Goal: Task Accomplishment & Management: Use online tool/utility

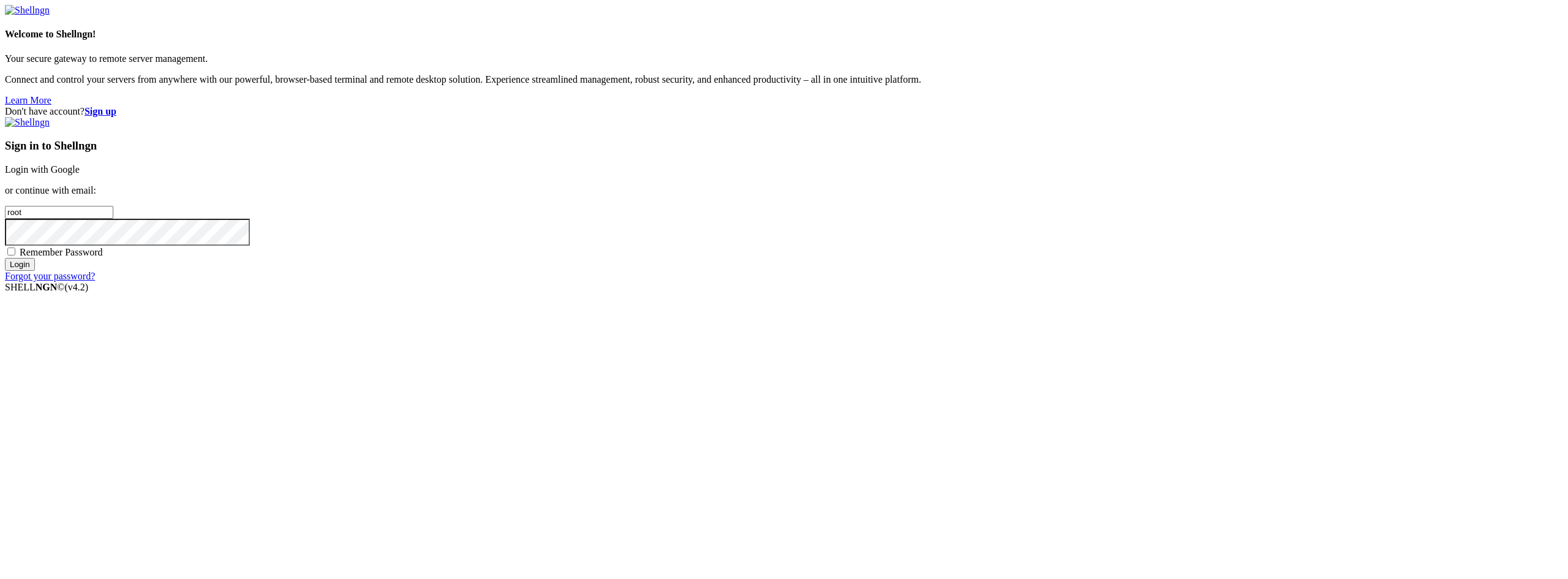
click at [80, 175] on link "Login with Google" at bounding box center [42, 169] width 75 height 10
type input "22"
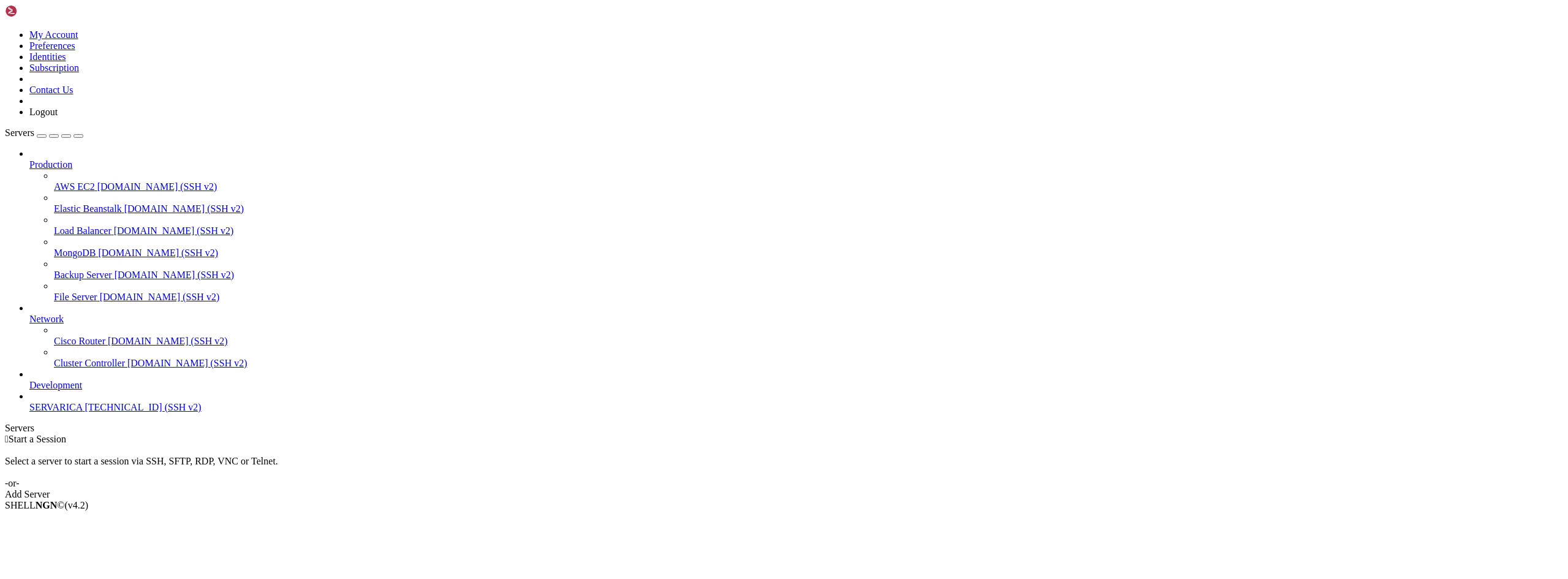
click at [67, 413] on span "SERVARICA" at bounding box center [55, 407] width 52 height 10
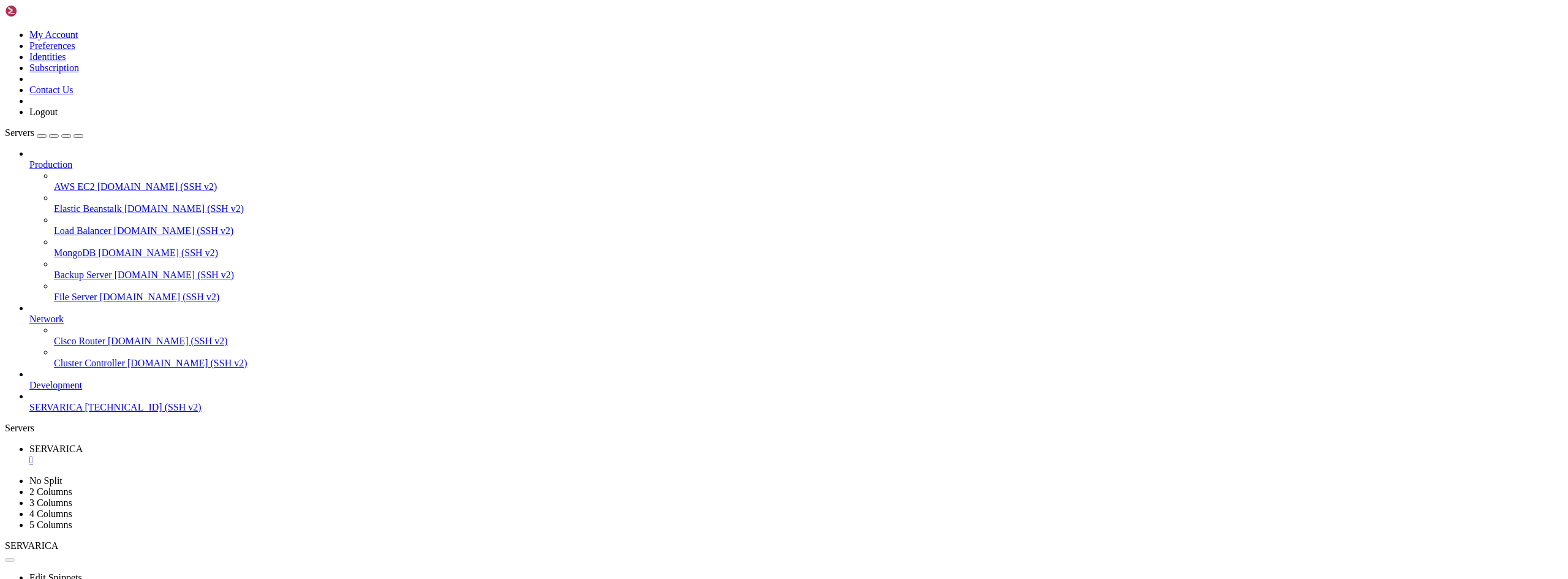
drag, startPoint x: 848, startPoint y: 239, endPoint x: 692, endPoint y: 183, distance: 165.7
click at [233, 454] on div "" at bounding box center [796, 460] width 1534 height 11
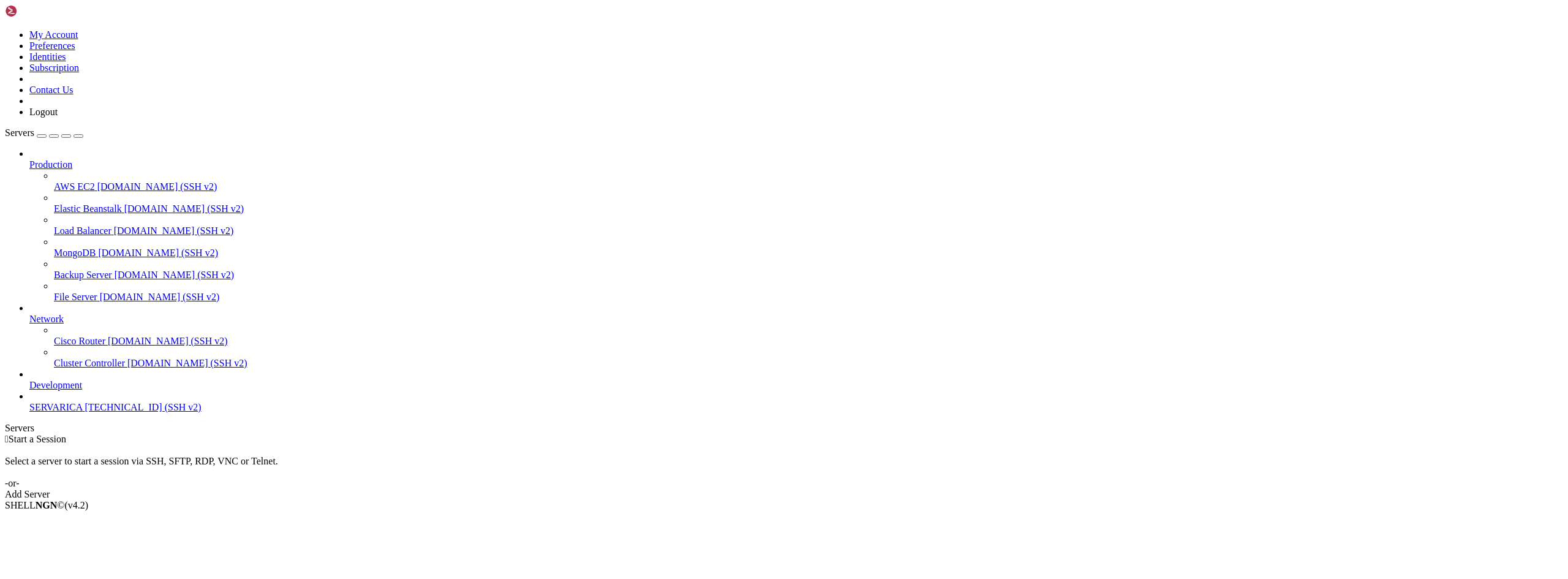
click at [67, 413] on span "SERVARICA" at bounding box center [55, 407] width 52 height 10
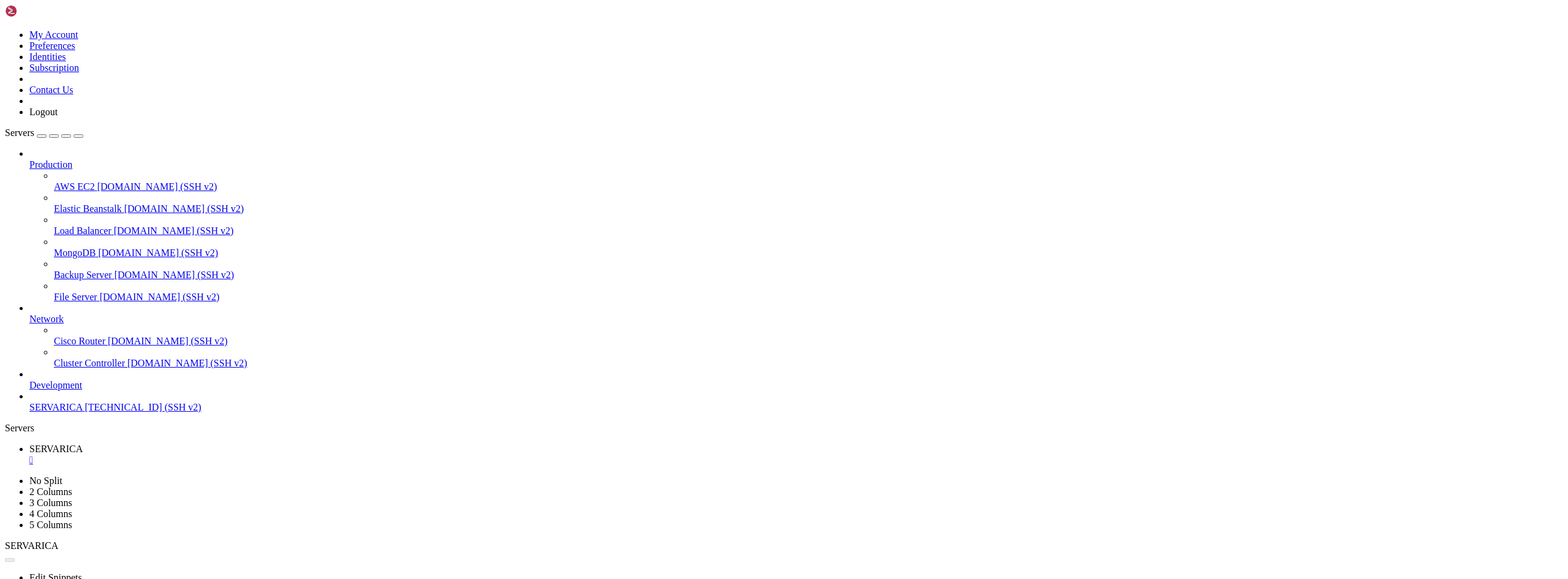
click at [230, 454] on div "" at bounding box center [796, 460] width 1534 height 11
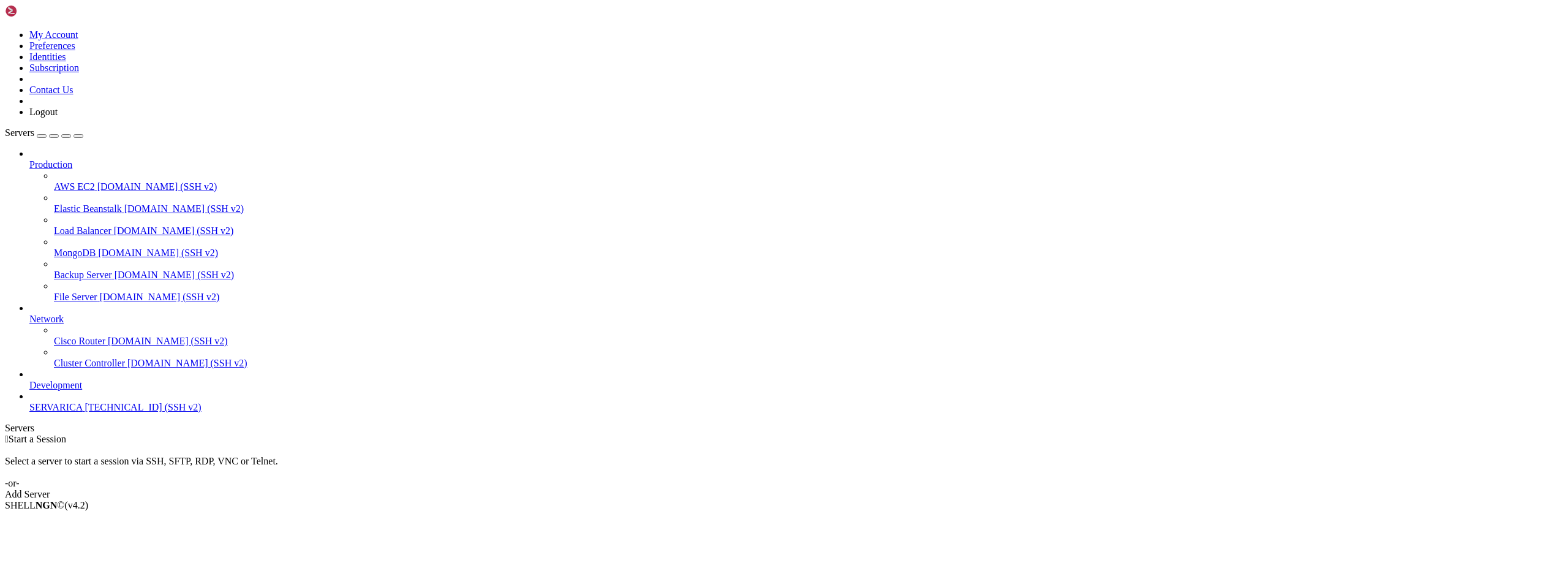
click at [68, 413] on span "SERVARICA" at bounding box center [55, 407] width 52 height 10
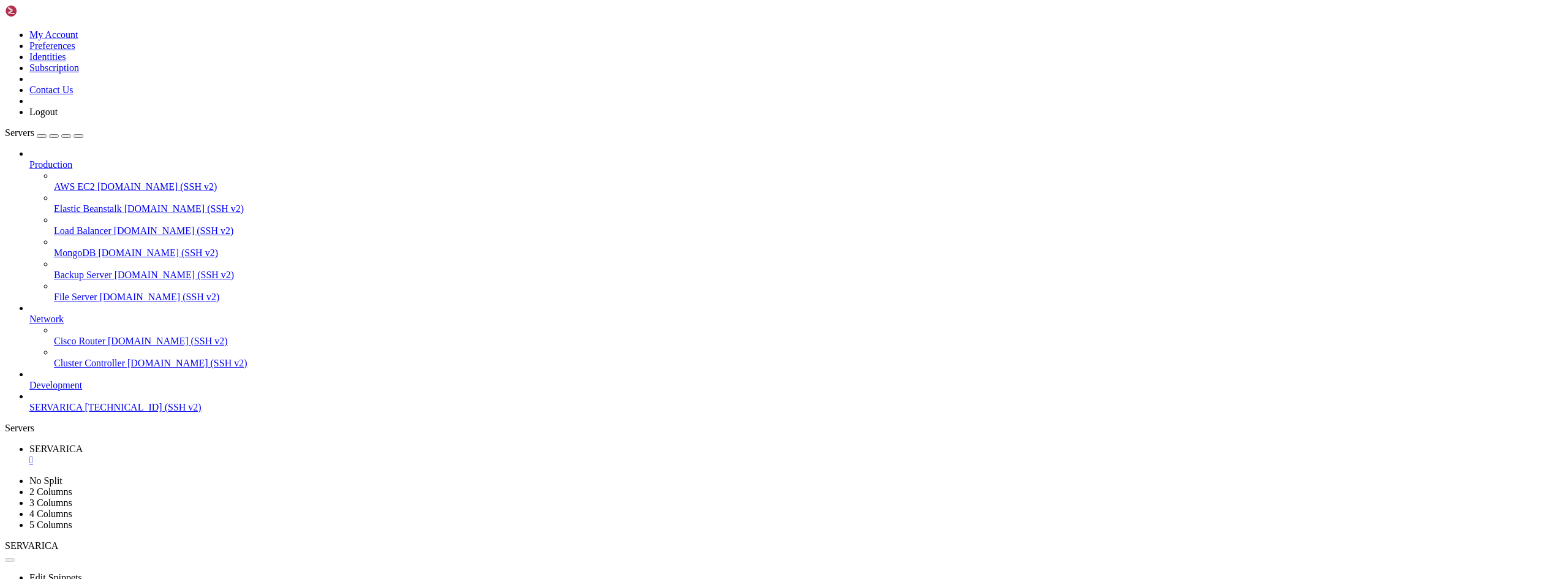
click at [231, 454] on div "" at bounding box center [796, 460] width 1534 height 11
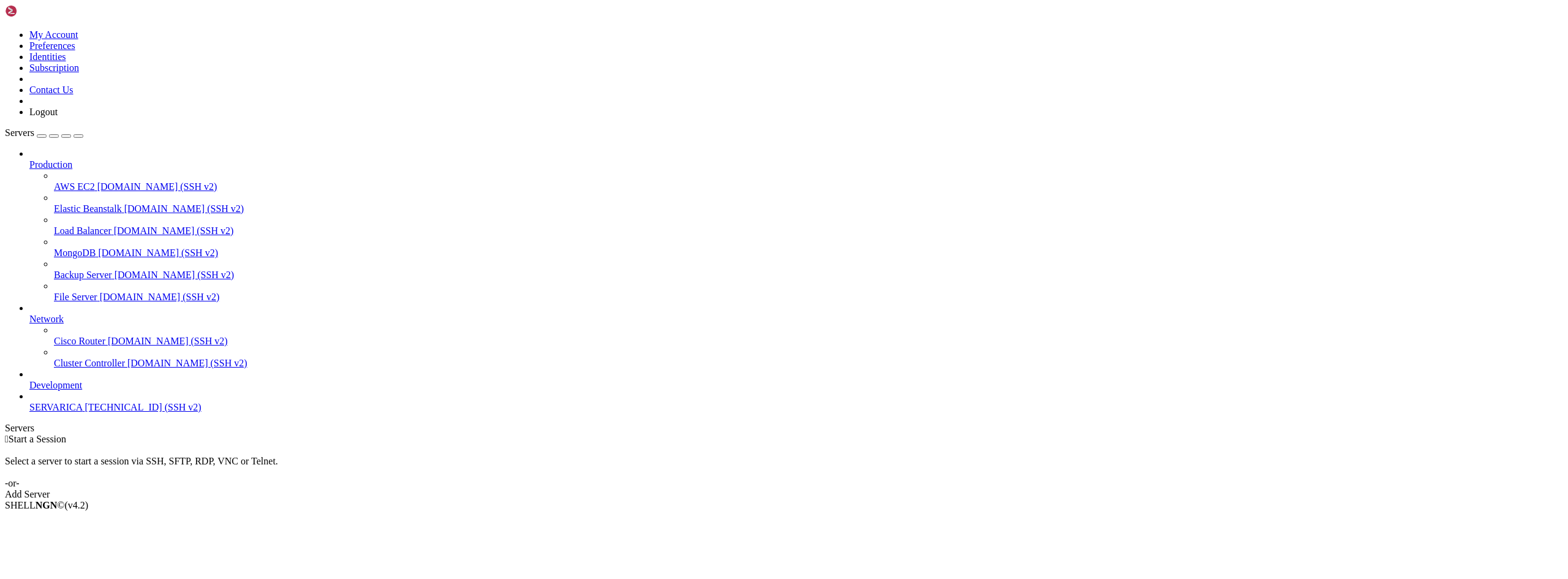
click at [55, 413] on span "SERVARICA" at bounding box center [55, 407] width 52 height 10
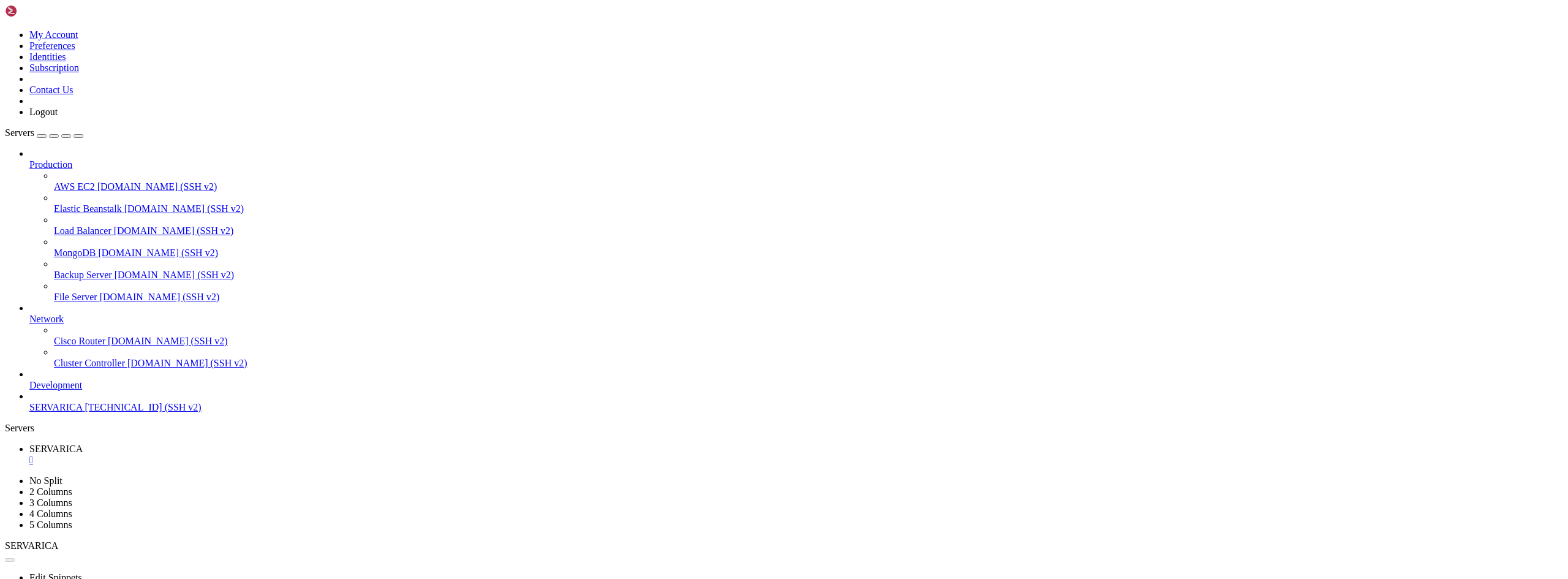
click at [229, 454] on div "" at bounding box center [796, 460] width 1534 height 11
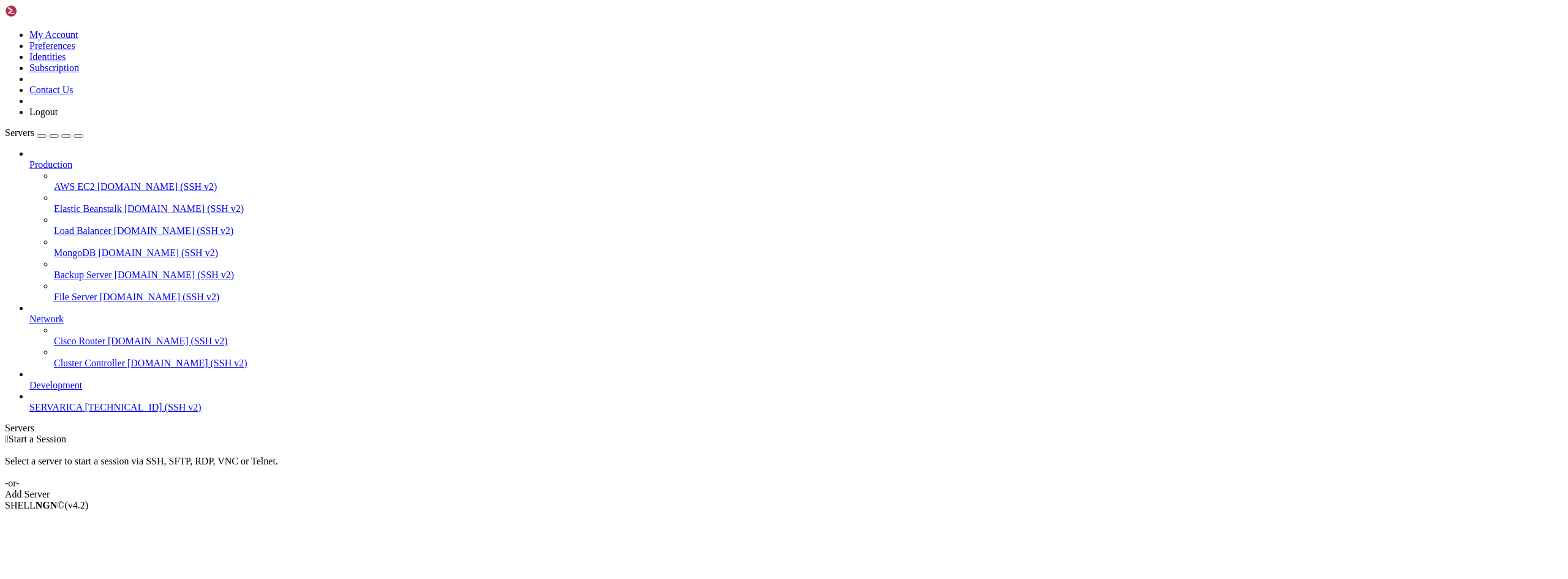
click at [52, 413] on span "SERVARICA" at bounding box center [55, 407] width 52 height 10
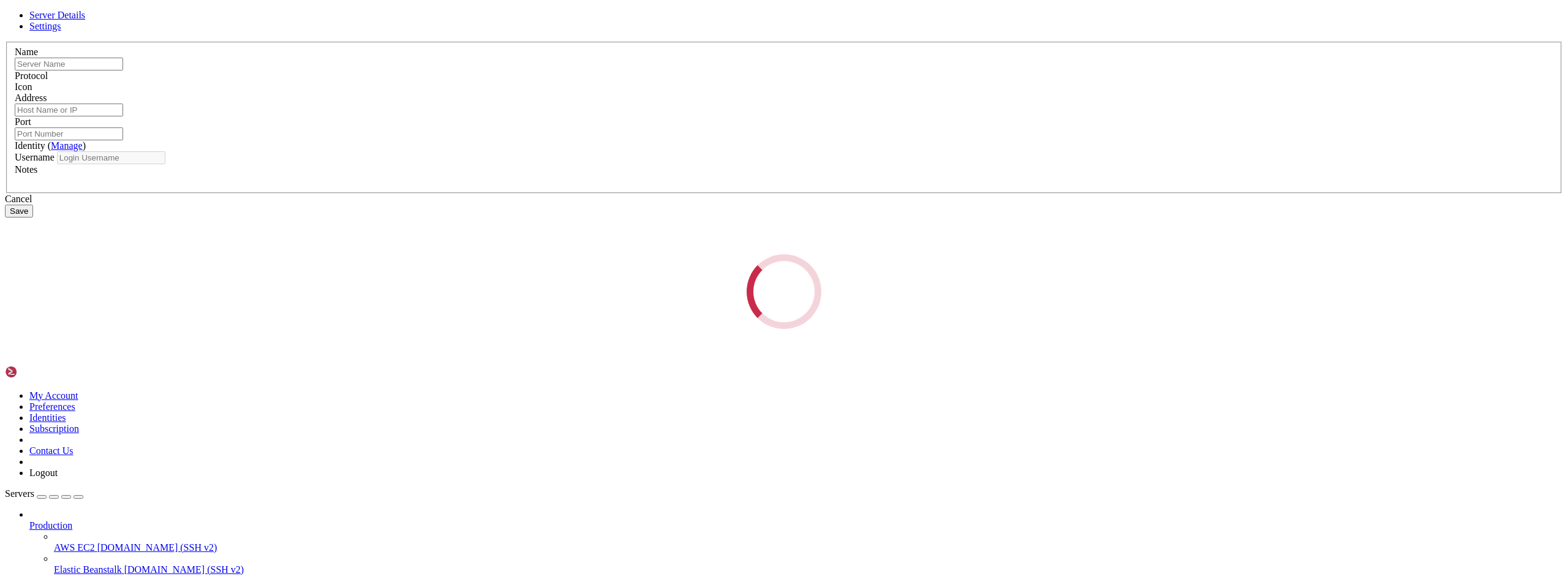
type input "SERVARICA"
type input "[TECHNICAL_ID]"
type input "22"
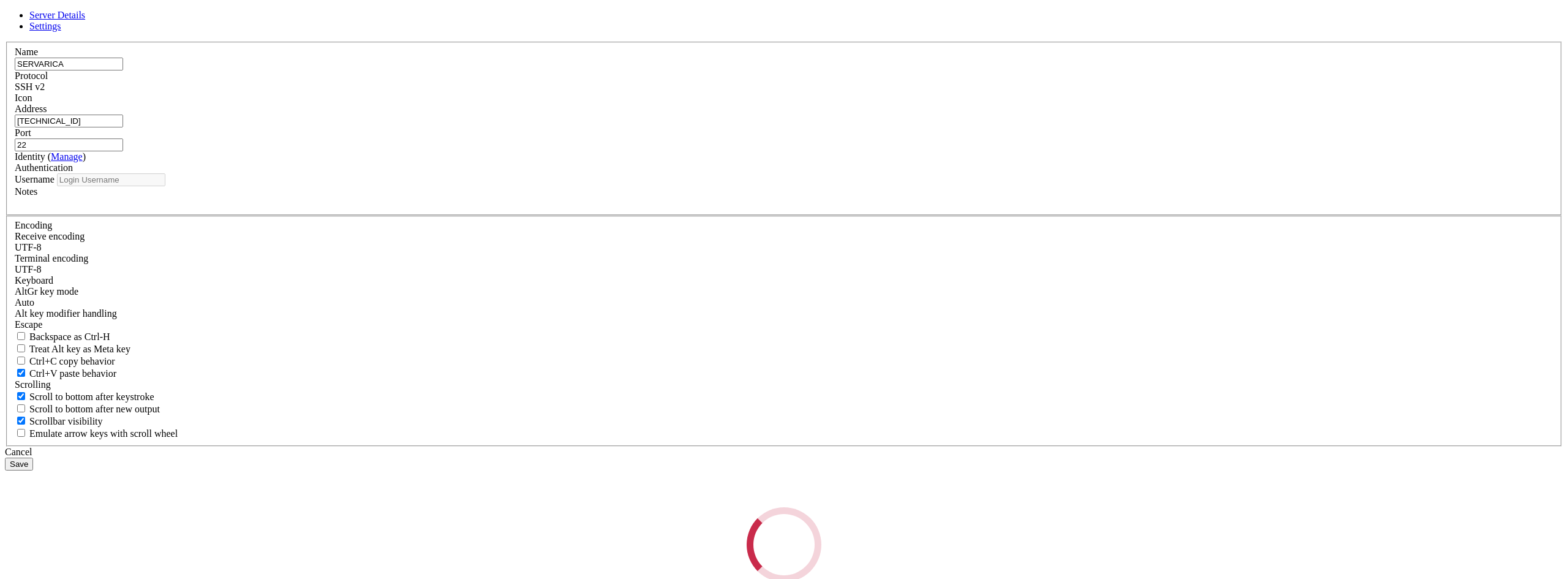
type input "root"
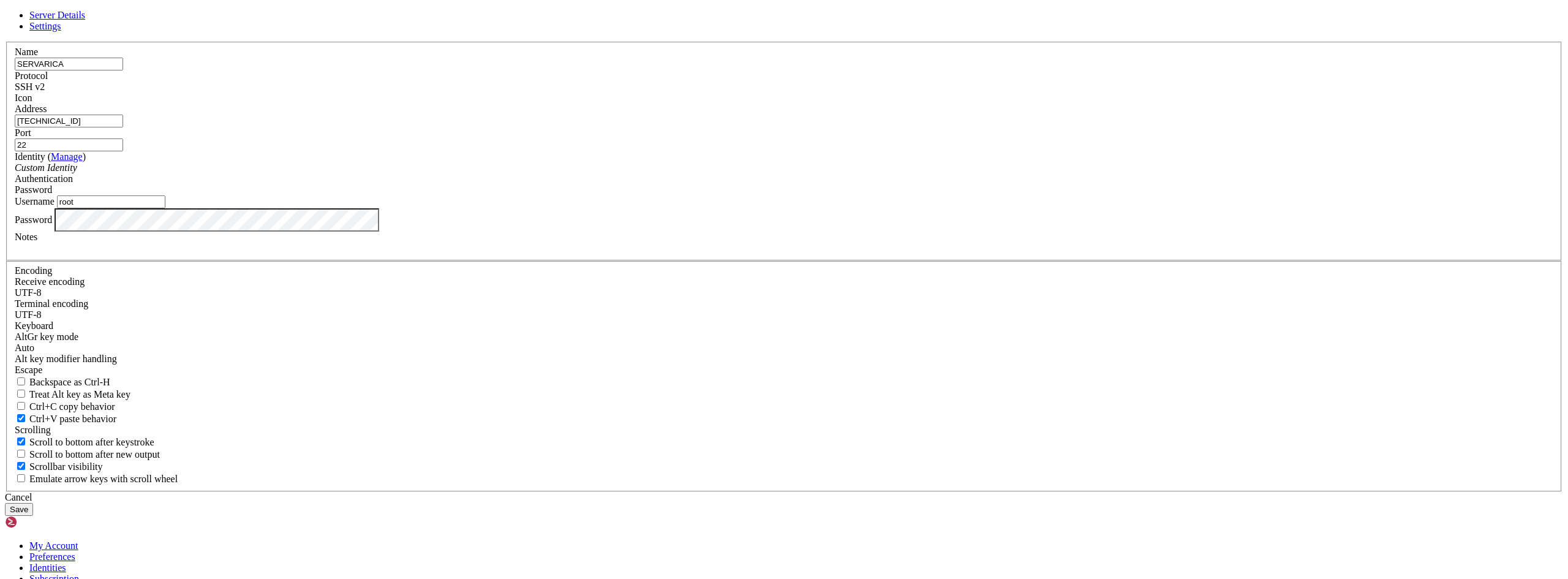
click at [557, 350] on div "Server Details Settings Name SERVARICA Protocol SSH v2 Icon" at bounding box center [784, 263] width 1558 height 506
click at [936, 232] on div "Password" at bounding box center [784, 220] width 1539 height 23
click at [33, 503] on button "Save" at bounding box center [19, 509] width 28 height 13
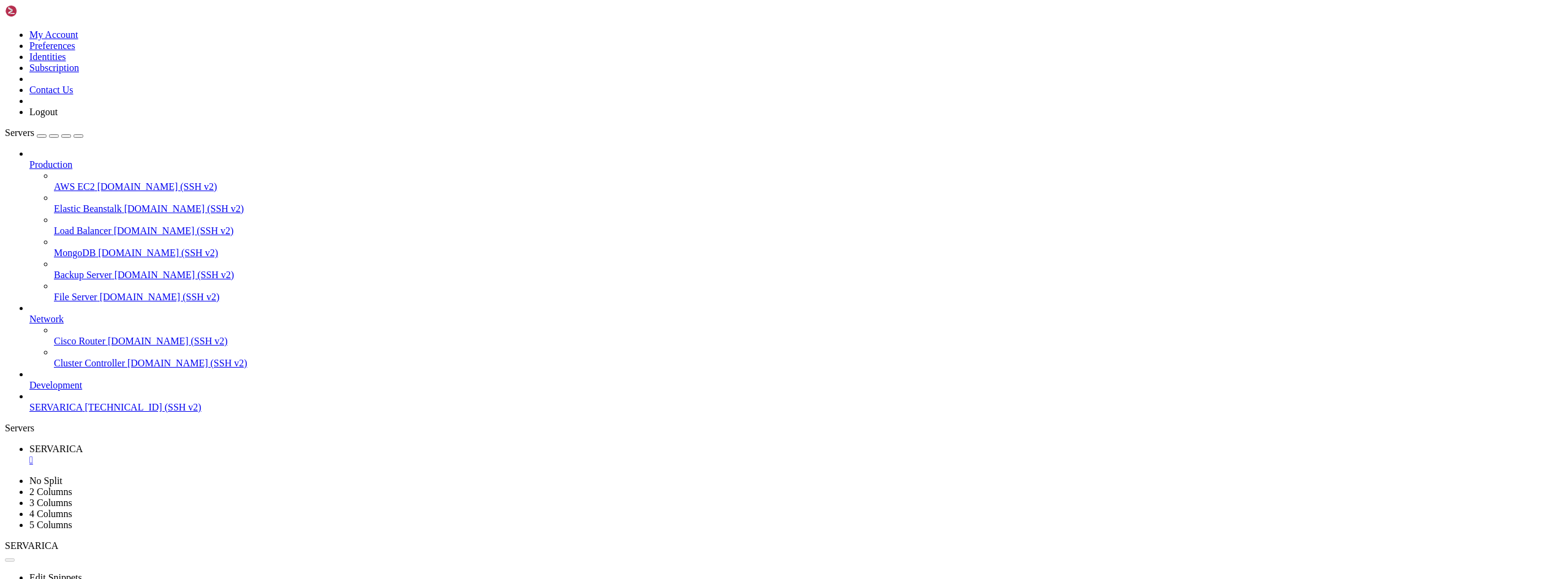
click at [235, 444] on link "SERVARICA " at bounding box center [796, 455] width 1534 height 22
click at [233, 454] on div "" at bounding box center [796, 460] width 1534 height 11
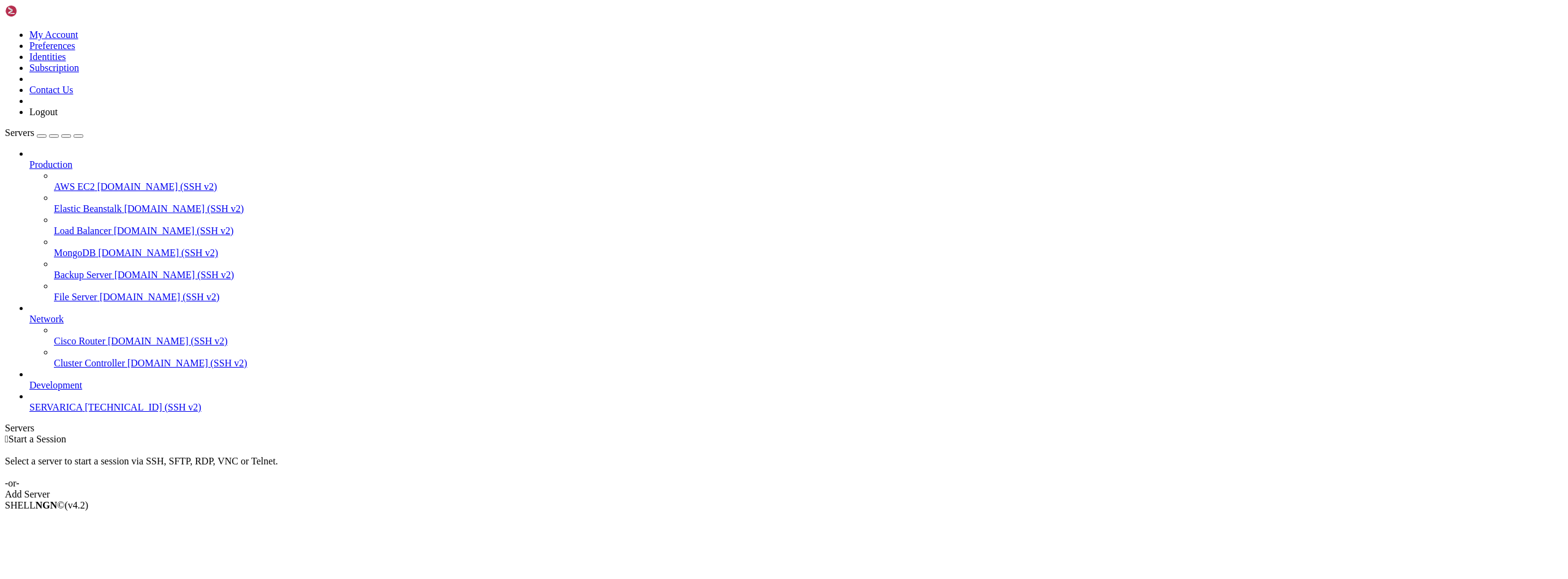
click at [82, 413] on span "SERVARICA" at bounding box center [55, 407] width 52 height 10
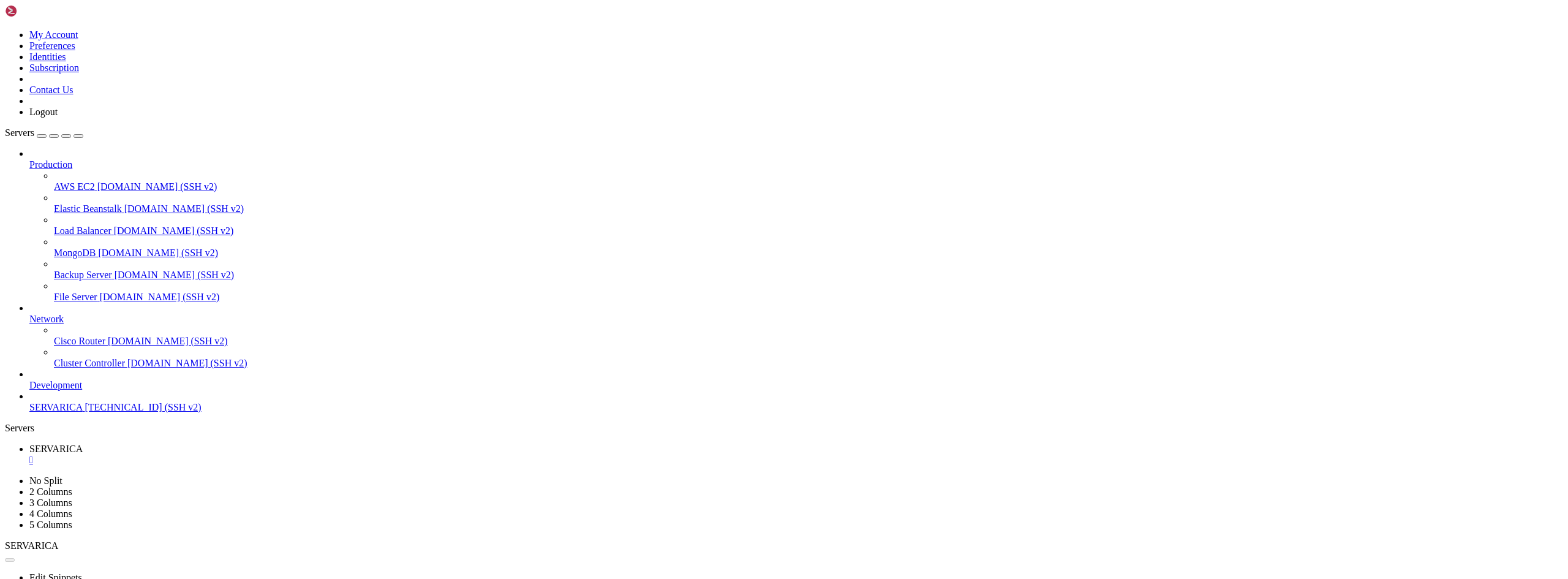
click at [84, 413] on span "[TECHNICAL_ID] (SSH v2)" at bounding box center [142, 407] width 116 height 10
drag, startPoint x: 364, startPoint y: 1220, endPoint x: 399, endPoint y: 1237, distance: 38.9
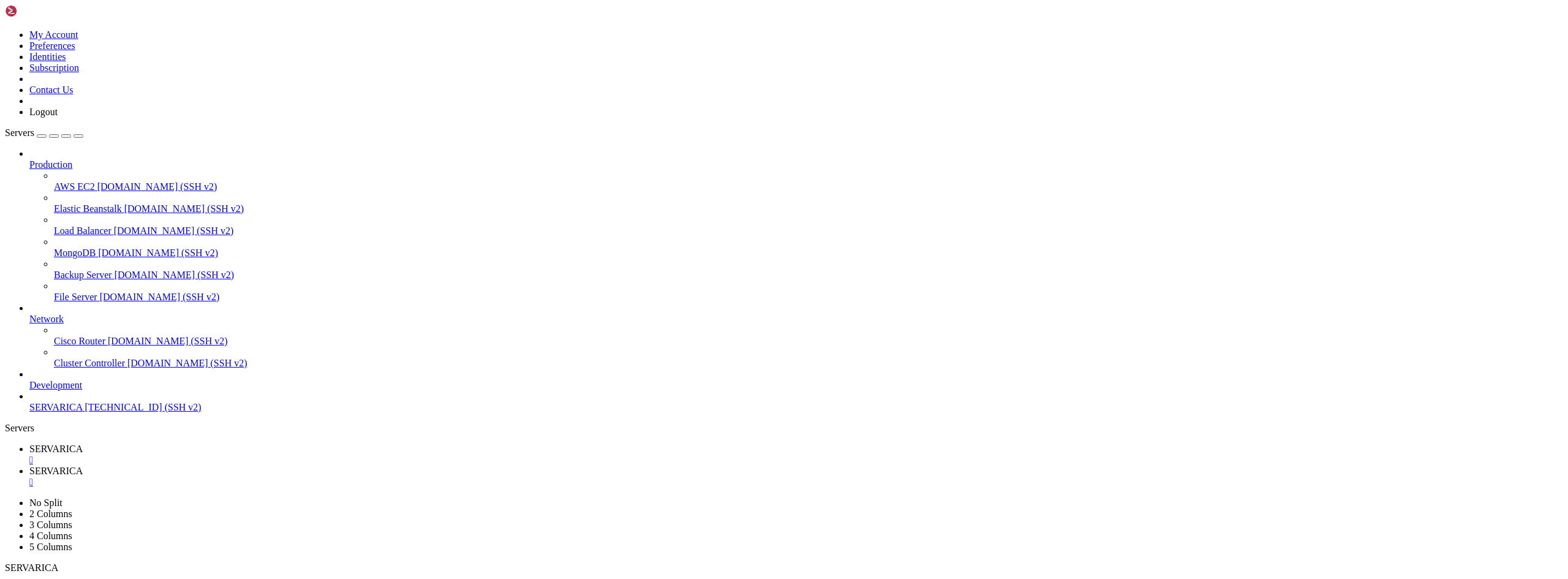
click at [230, 454] on div "" at bounding box center [796, 460] width 1534 height 11
click at [73, 413] on span "SERVARICA" at bounding box center [55, 407] width 52 height 10
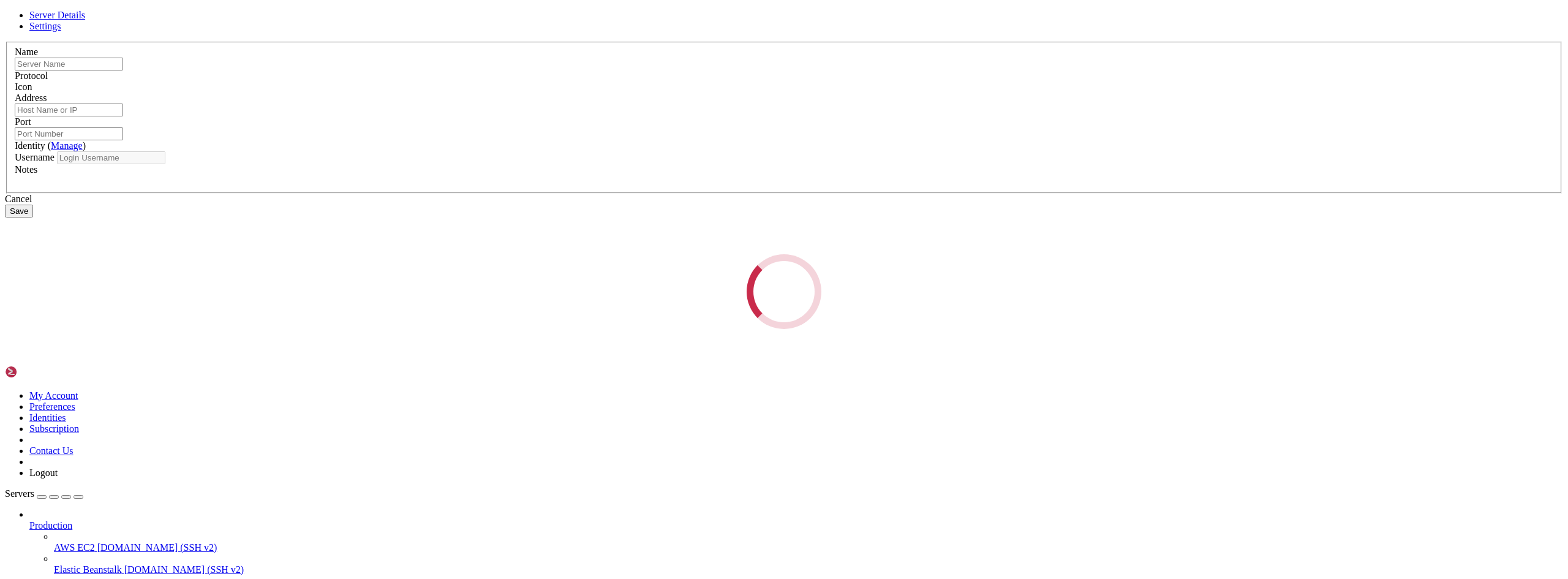
type input "SERVARICA"
type input "[TECHNICAL_ID]"
type input "22"
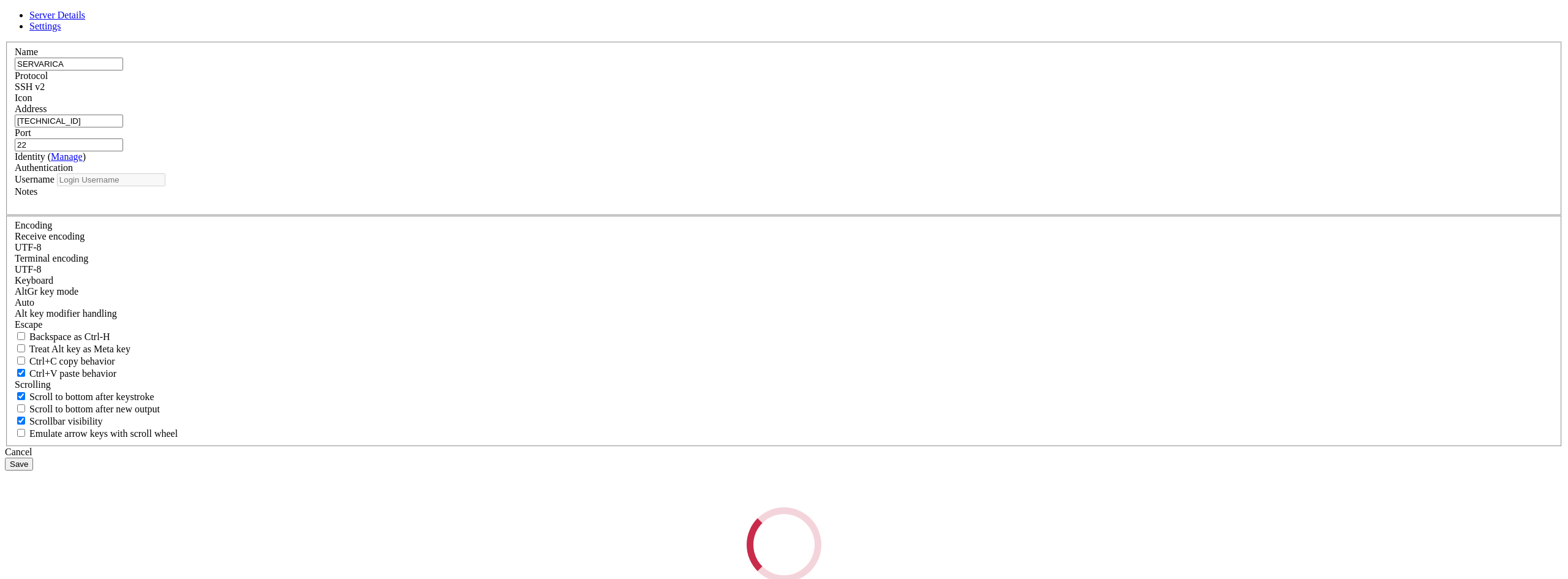
type input "root"
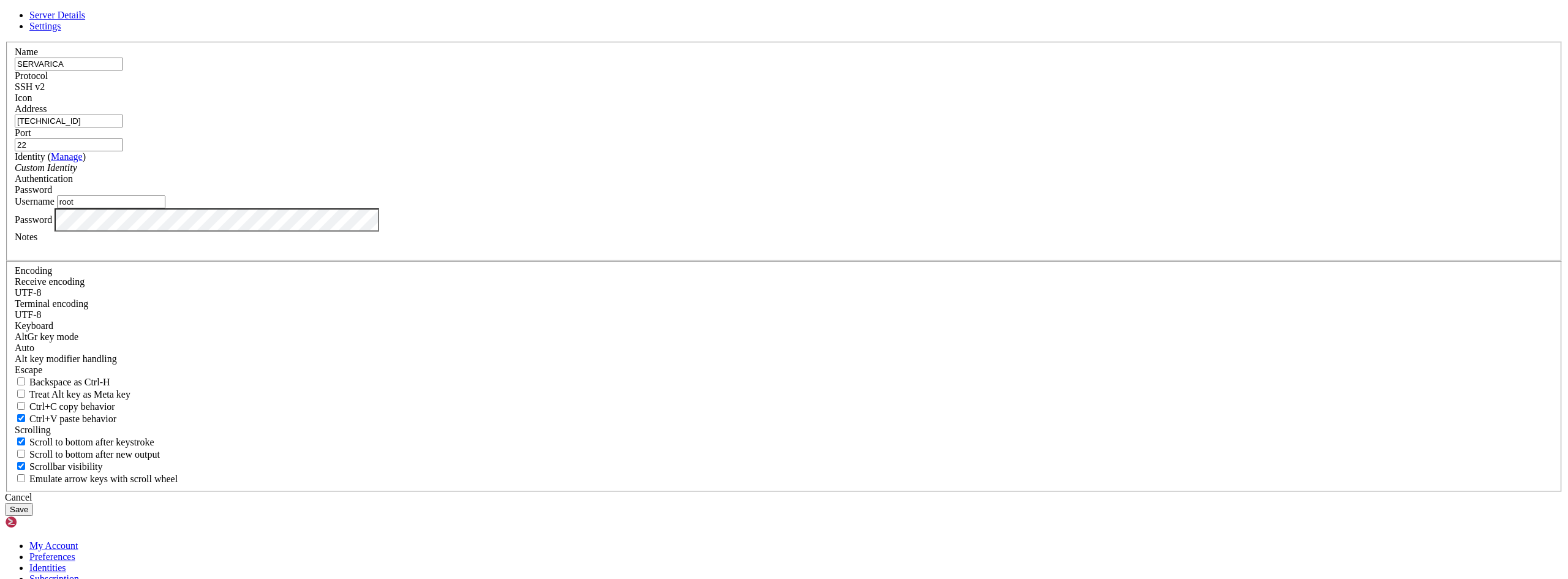
click at [588, 356] on div "Server Details Settings Name SERVARICA Protocol SSH v2 Icon" at bounding box center [784, 263] width 1558 height 506
click at [33, 503] on button "Save" at bounding box center [19, 509] width 28 height 13
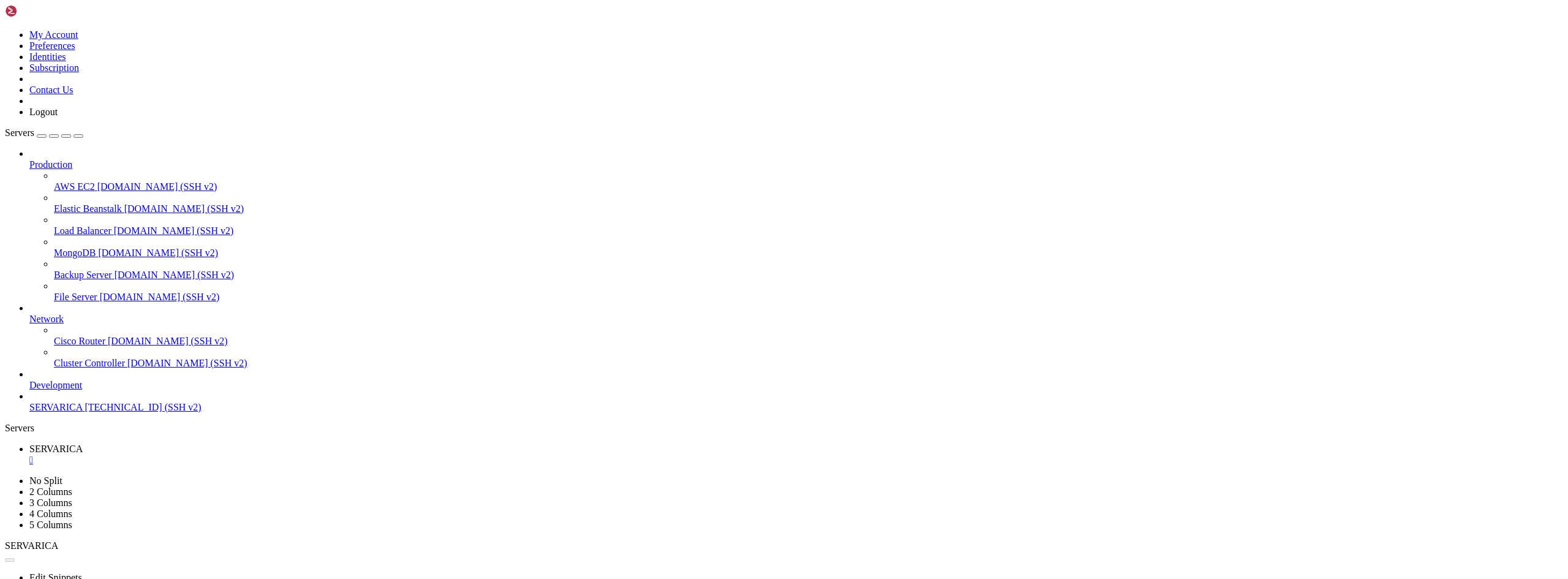
click at [57, 413] on span "SERVARICA" at bounding box center [55, 407] width 52 height 10
click at [230, 454] on div "" at bounding box center [796, 460] width 1534 height 11
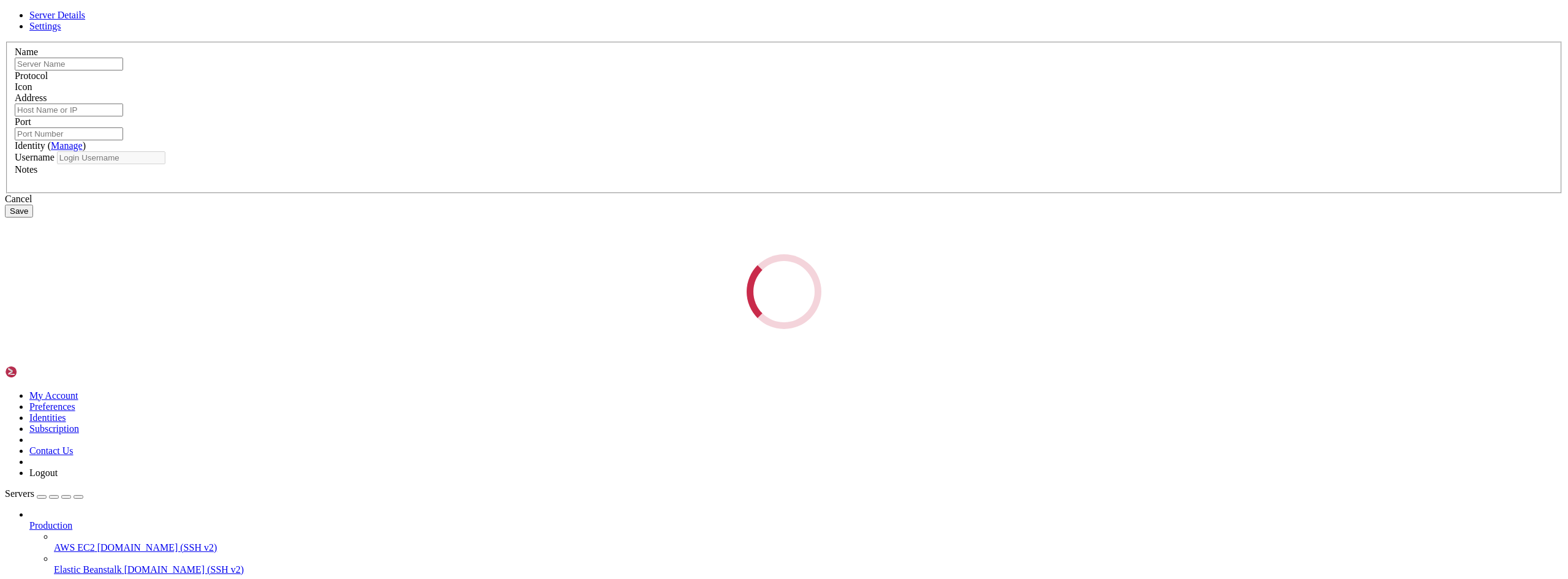
type input "SERVARICA"
type input "[TECHNICAL_ID]"
type input "22"
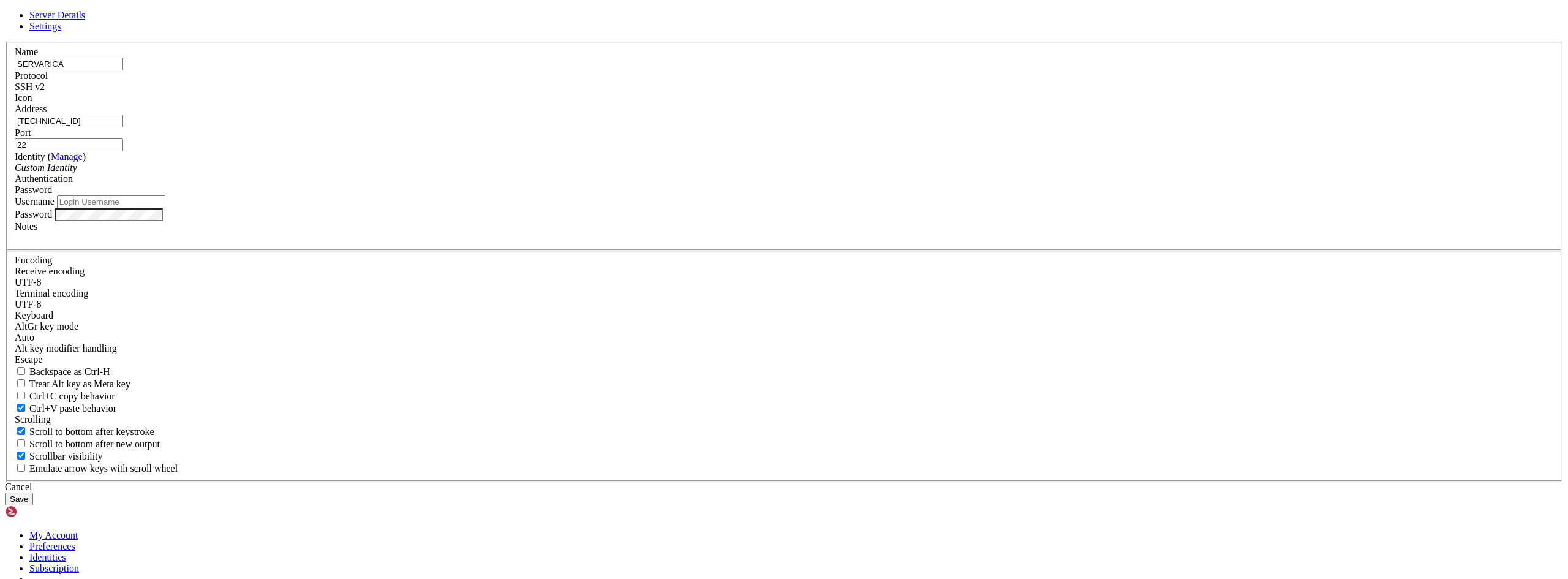
type input "root"
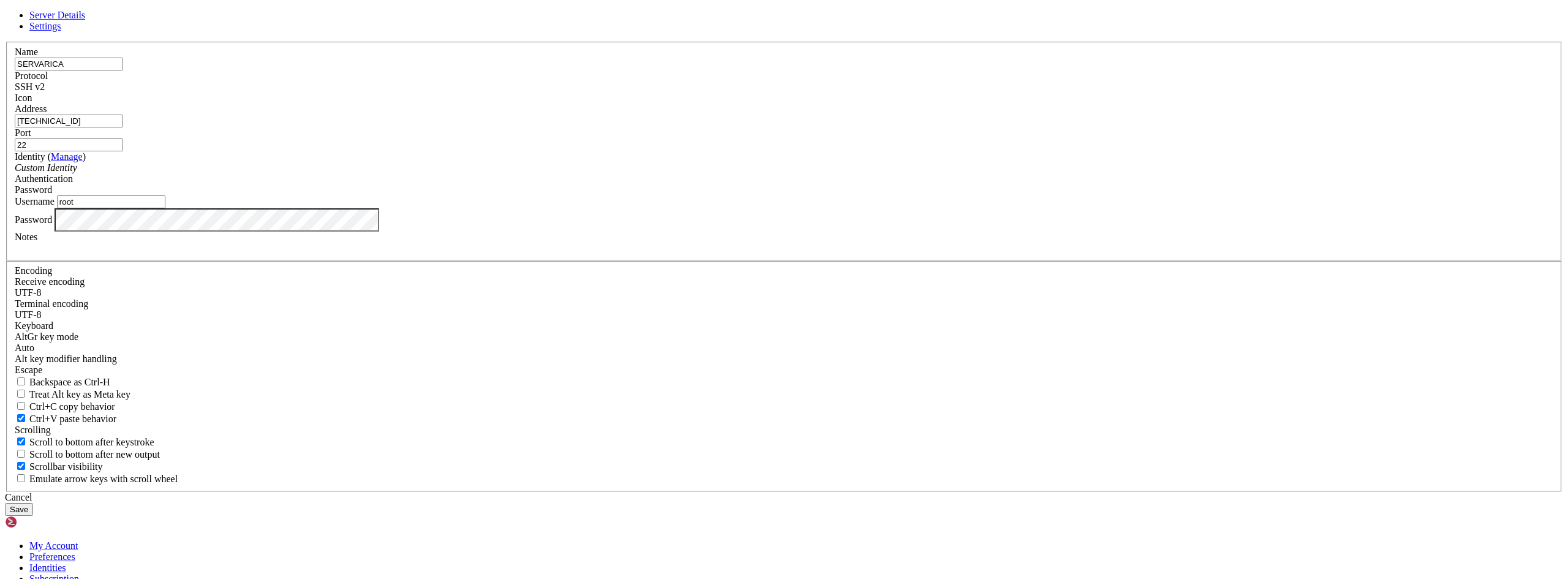
click at [568, 339] on div "Server Details Settings Name SERVARICA Protocol SSH v2 Icon" at bounding box center [784, 263] width 1558 height 506
click at [33, 503] on button "Save" at bounding box center [19, 509] width 28 height 13
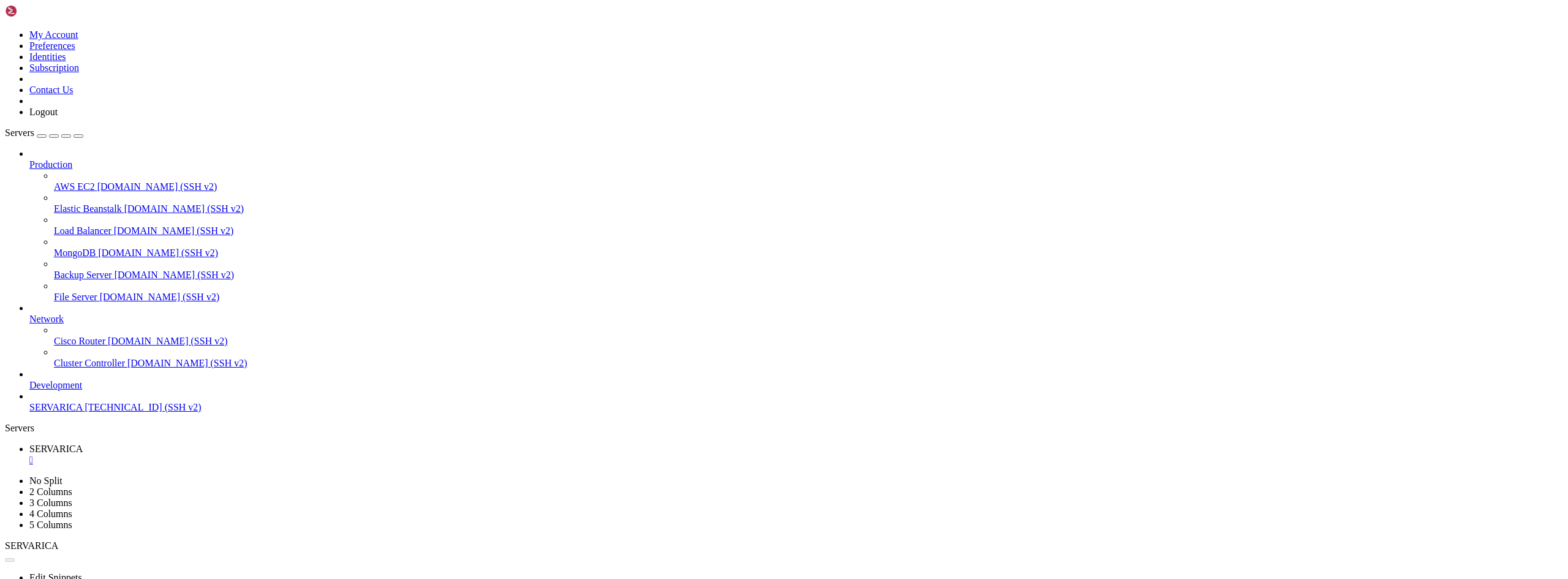
click at [231, 454] on div "" at bounding box center [796, 460] width 1534 height 11
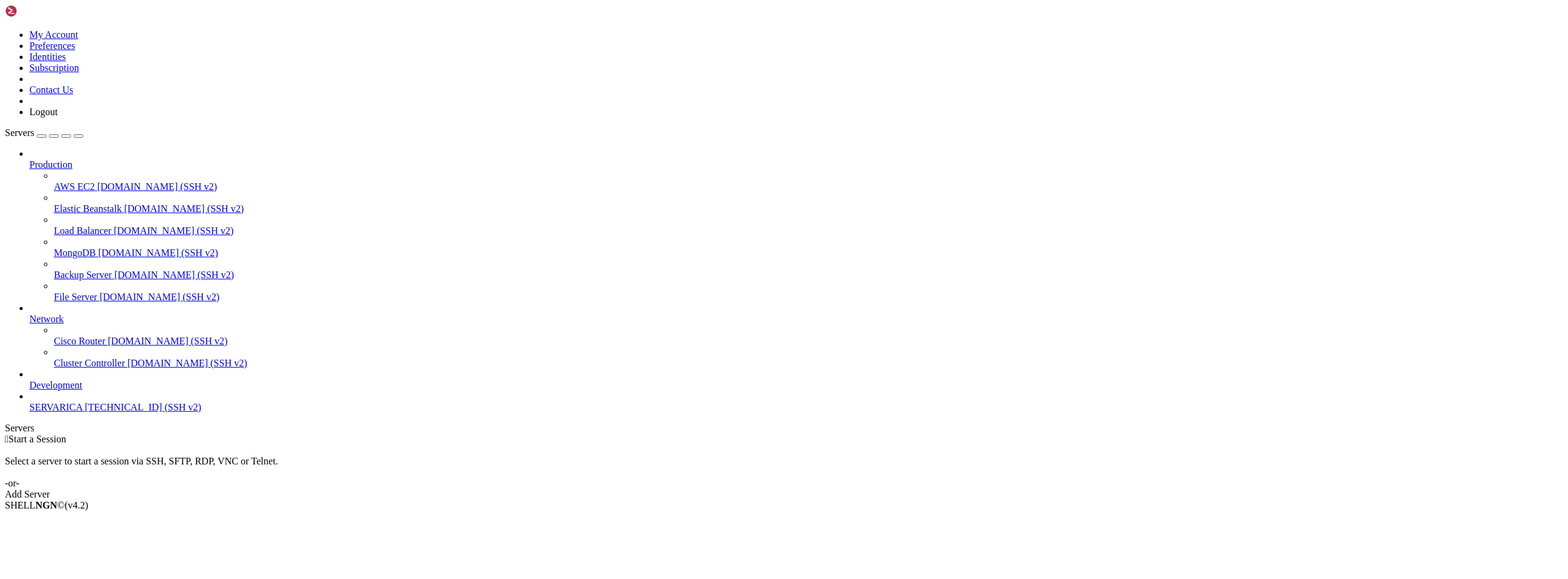
click at [64, 413] on span "SERVARICA" at bounding box center [55, 407] width 52 height 10
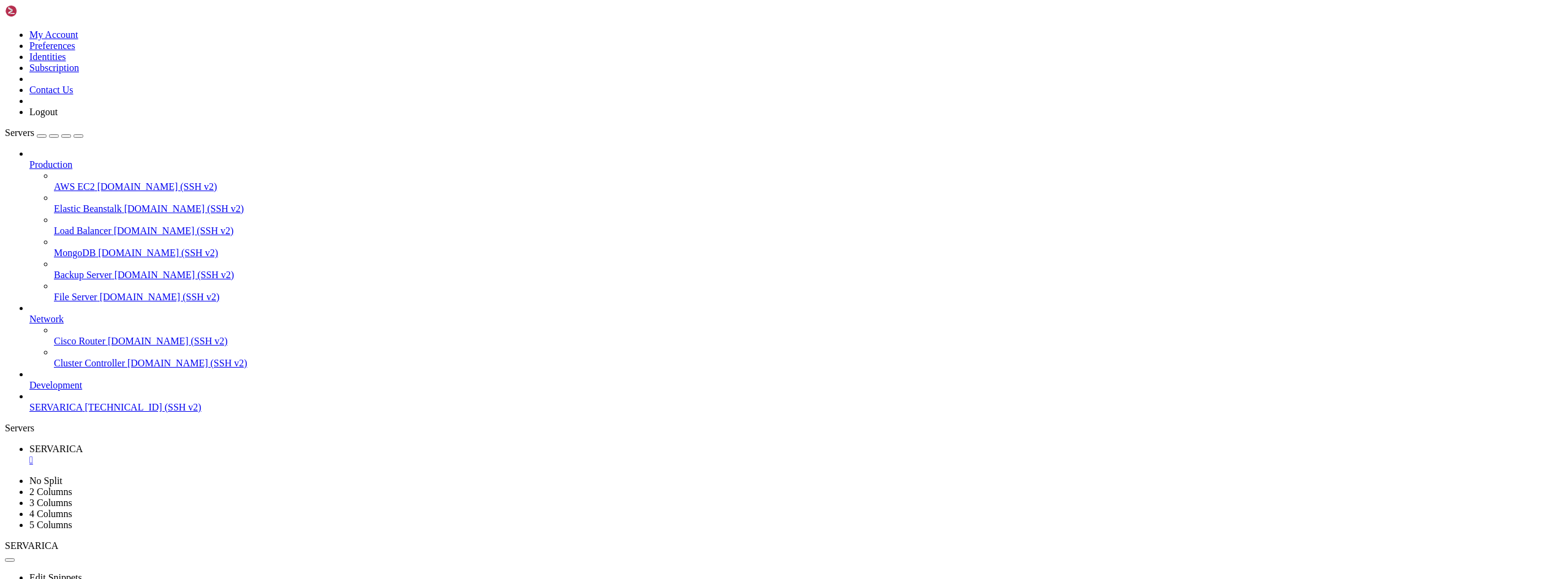
click at [234, 454] on div "" at bounding box center [796, 460] width 1534 height 11
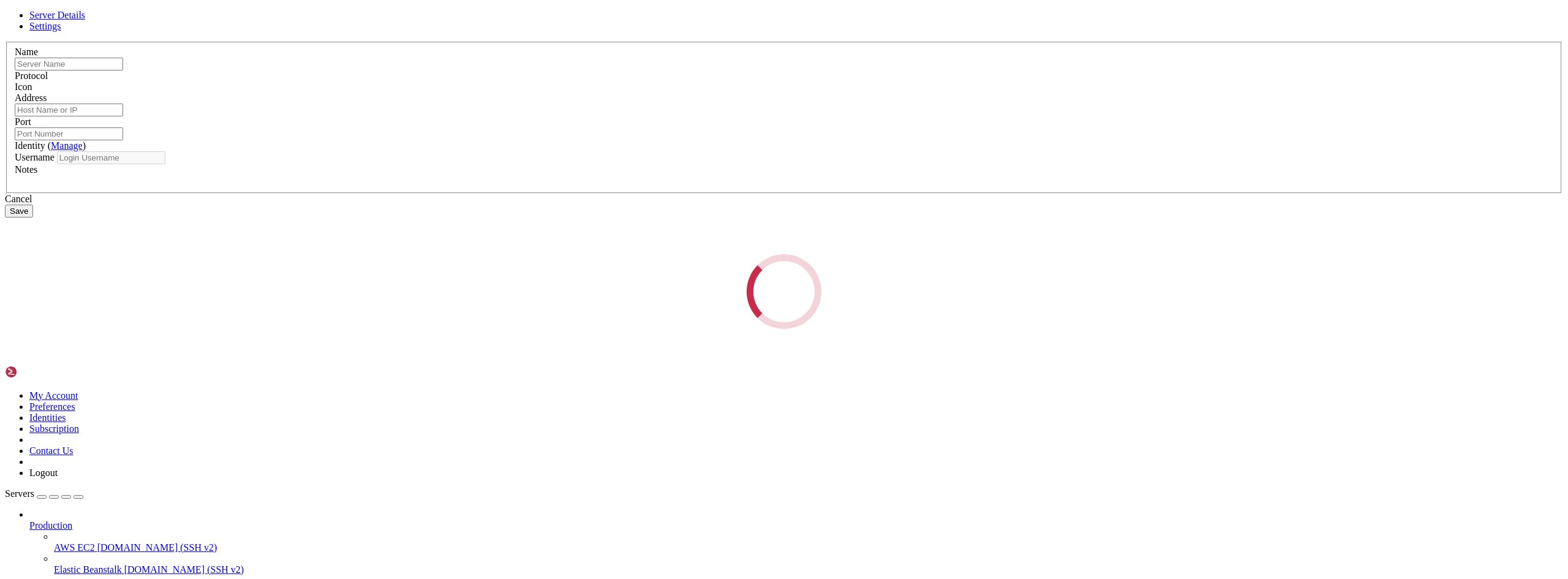
type input "SERVARICA"
type input "[TECHNICAL_ID]"
type input "22"
type input "root"
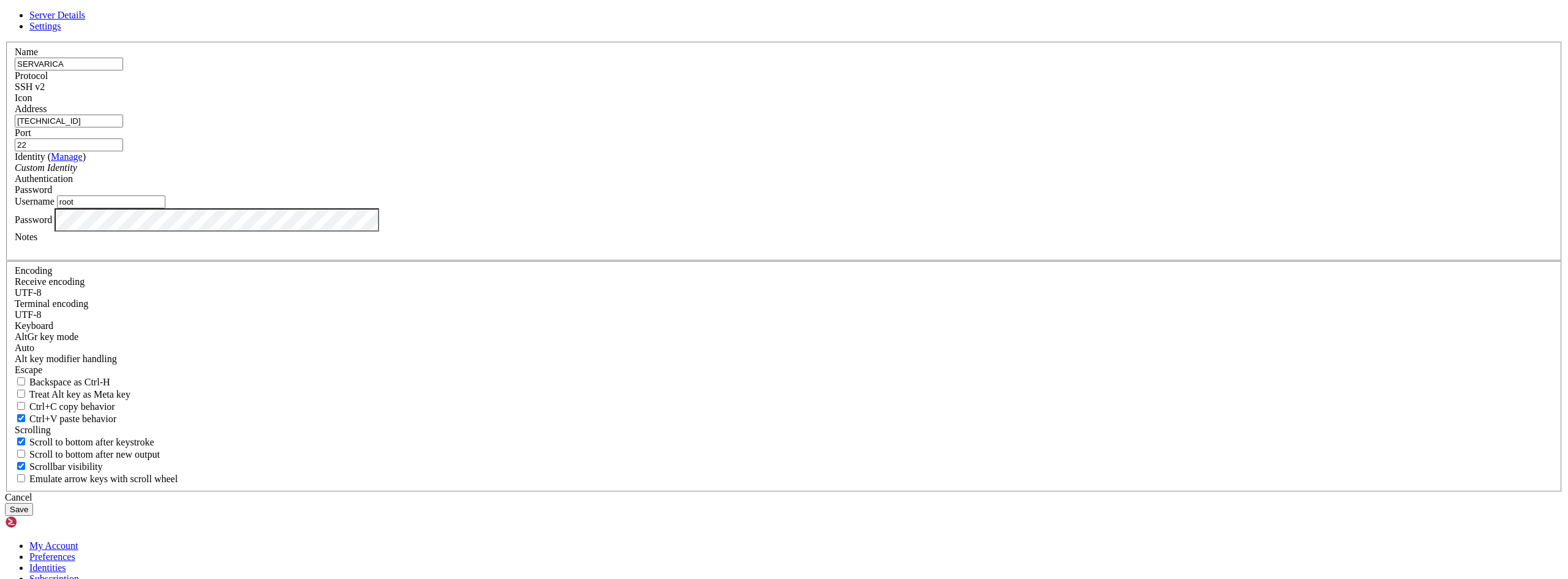
click at [529, 334] on div "Server Details Settings Name SERVARICA Protocol SSH v2 Icon" at bounding box center [784, 263] width 1558 height 506
click at [33, 503] on button "Save" at bounding box center [19, 509] width 28 height 13
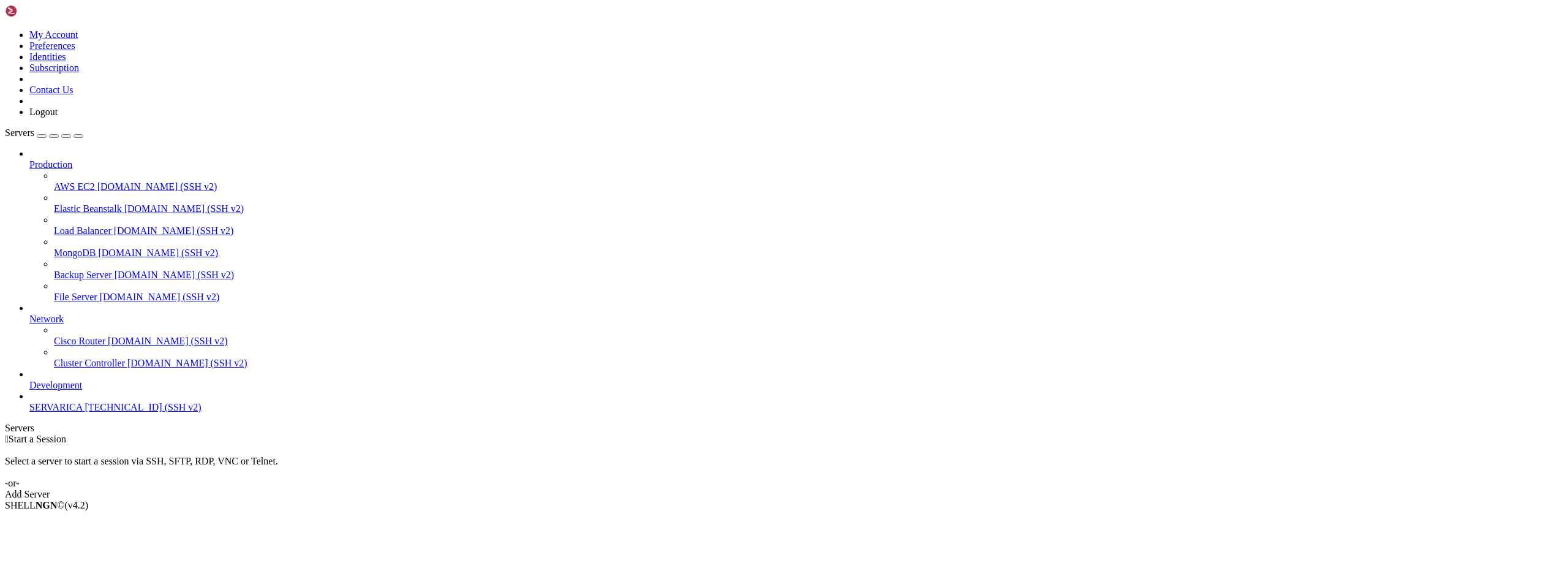
click at [84, 413] on span "[TECHNICAL_ID] (SSH v2)" at bounding box center [142, 407] width 116 height 10
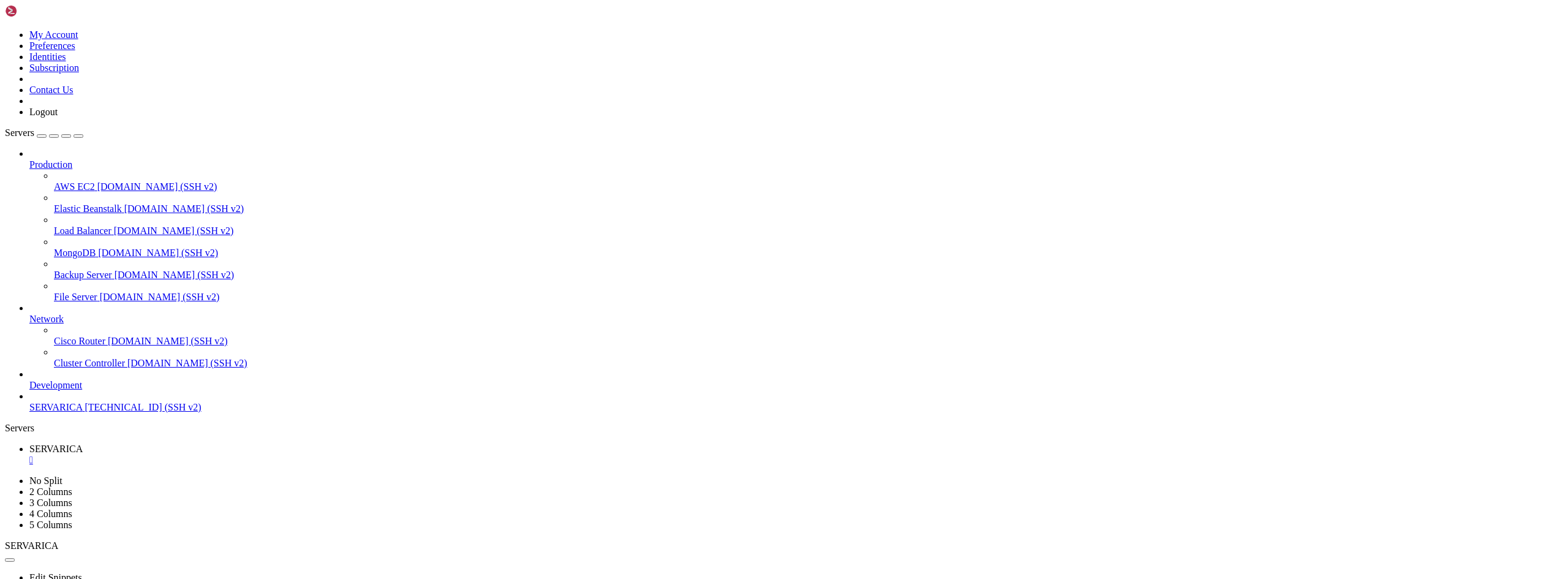
drag, startPoint x: 78, startPoint y: 911, endPoint x: 83, endPoint y: 960, distance: 49.3
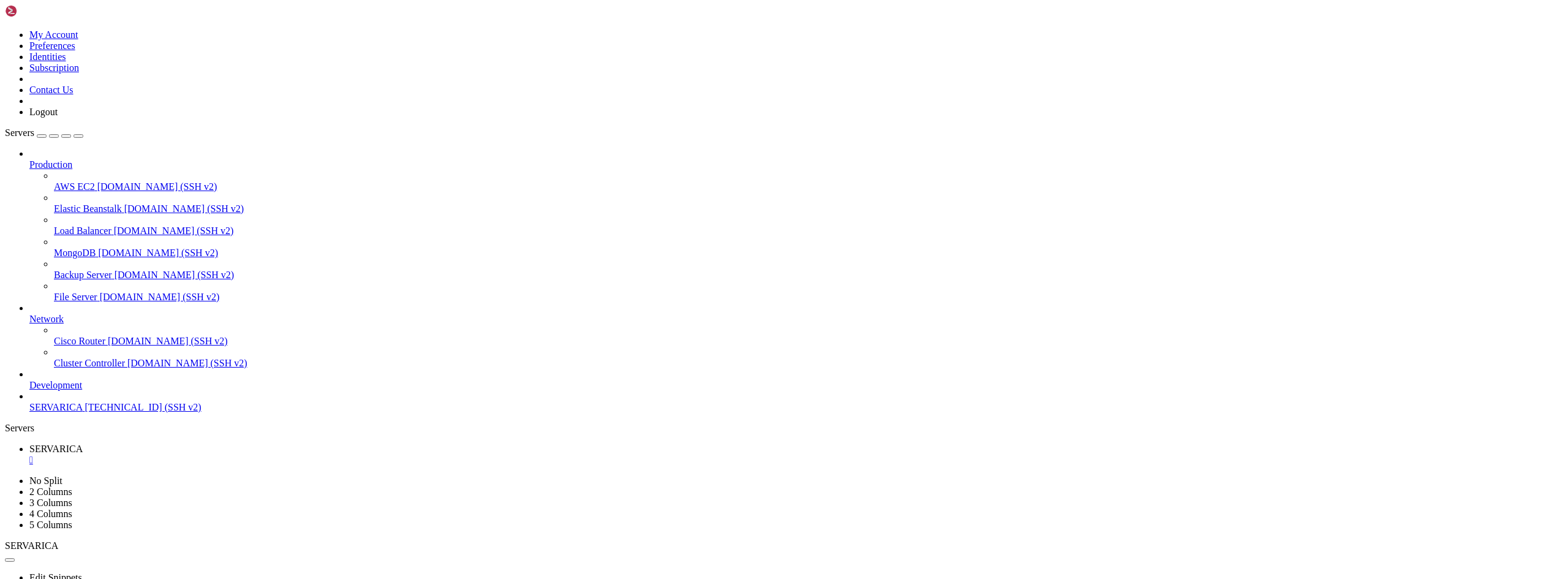
drag, startPoint x: 91, startPoint y: 1148, endPoint x: 616, endPoint y: 1093, distance: 527.9
drag, startPoint x: 563, startPoint y: 842, endPoint x: 586, endPoint y: 898, distance: 60.5
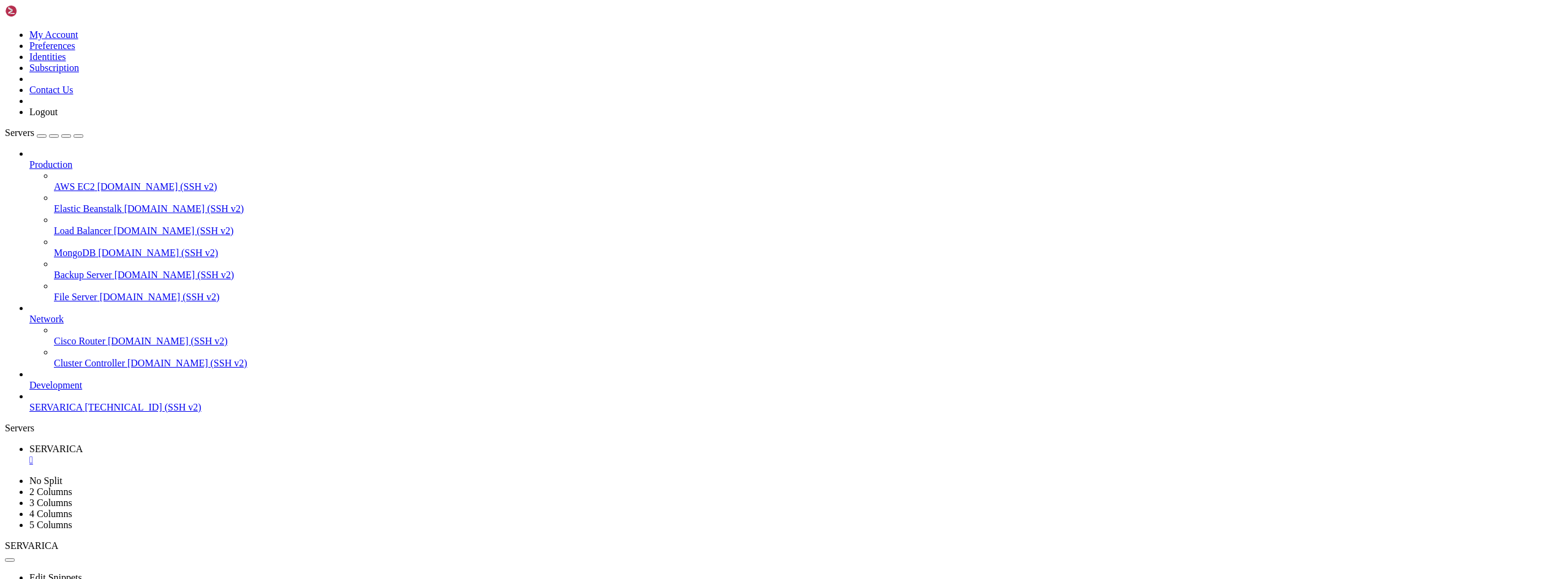
drag, startPoint x: 581, startPoint y: 237, endPoint x: 1257, endPoint y: 42, distance: 703.6
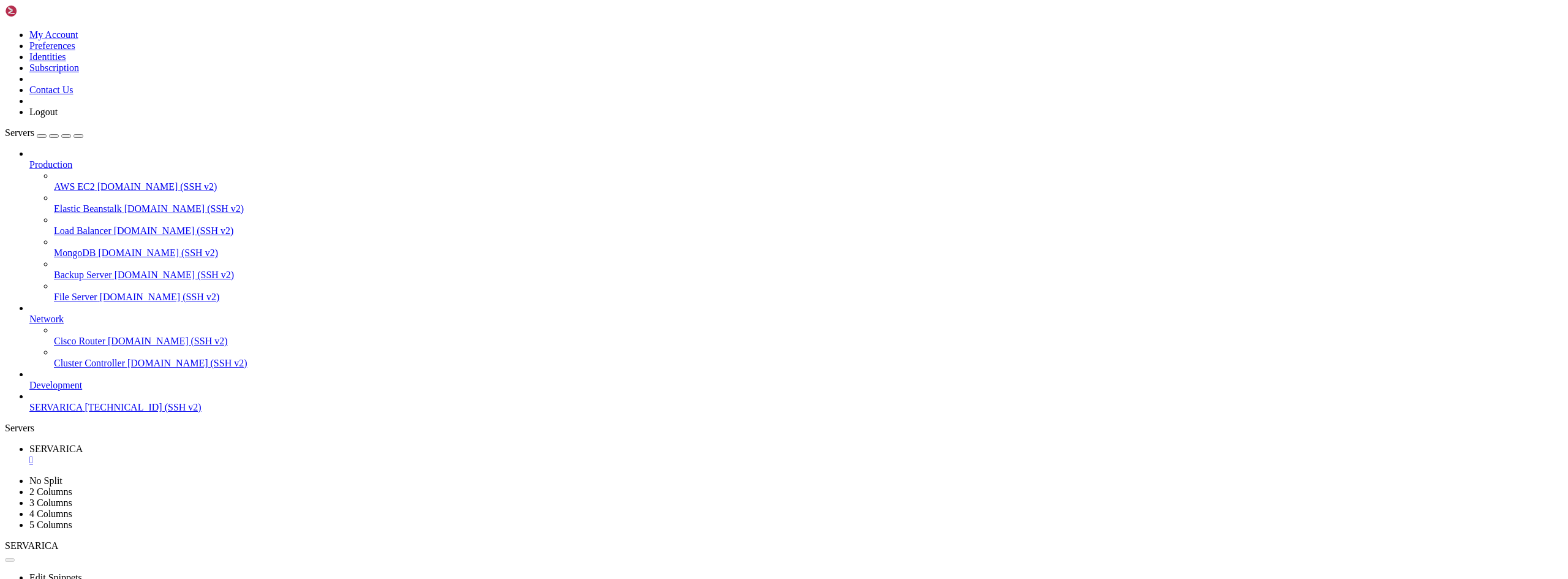
click at [230, 454] on div "" at bounding box center [796, 460] width 1534 height 11
click at [75, 532] on span "Open SFTP" at bounding box center [52, 537] width 46 height 10
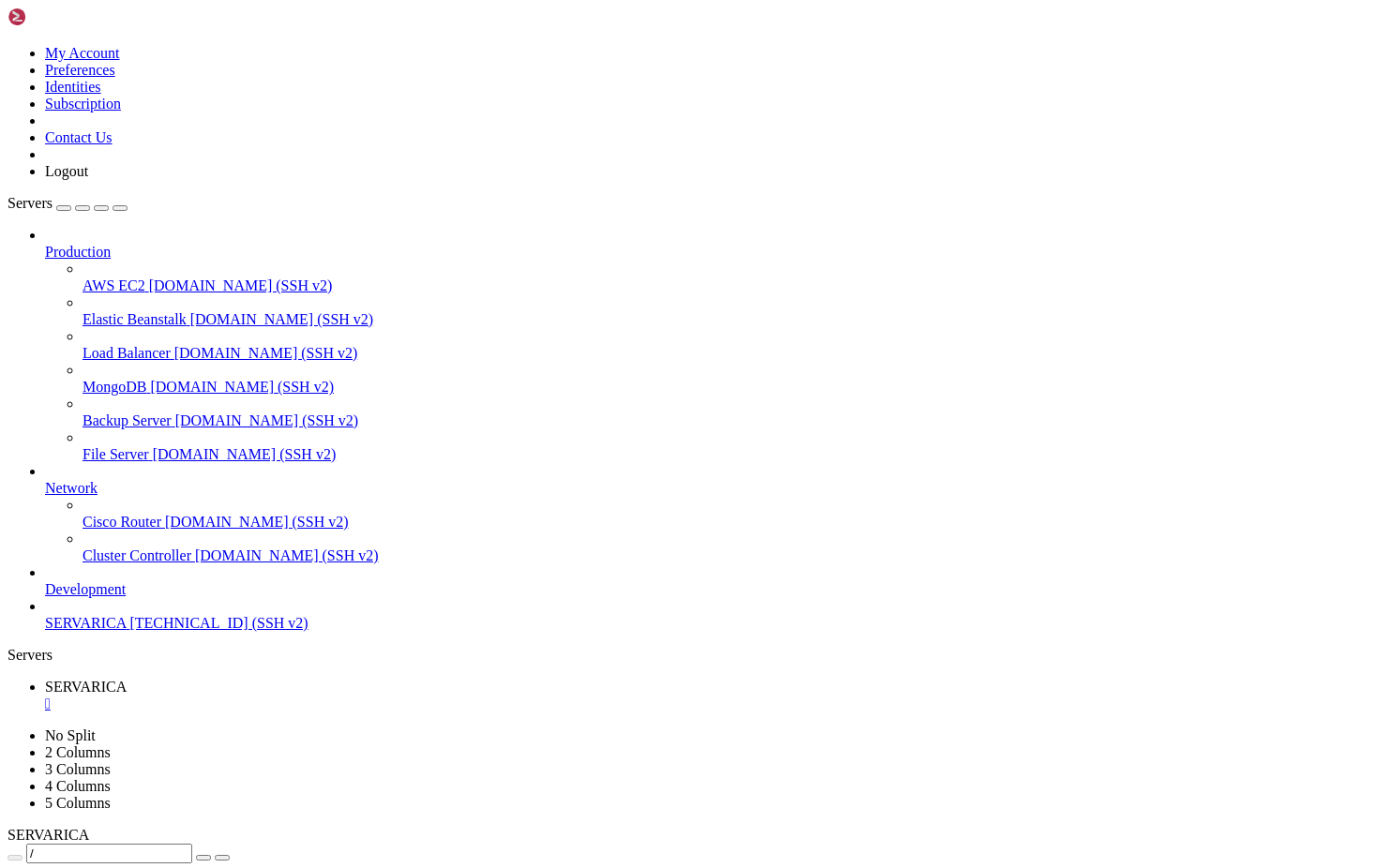
click at [358, 695] on div "" at bounding box center [710, 704] width 1330 height 17
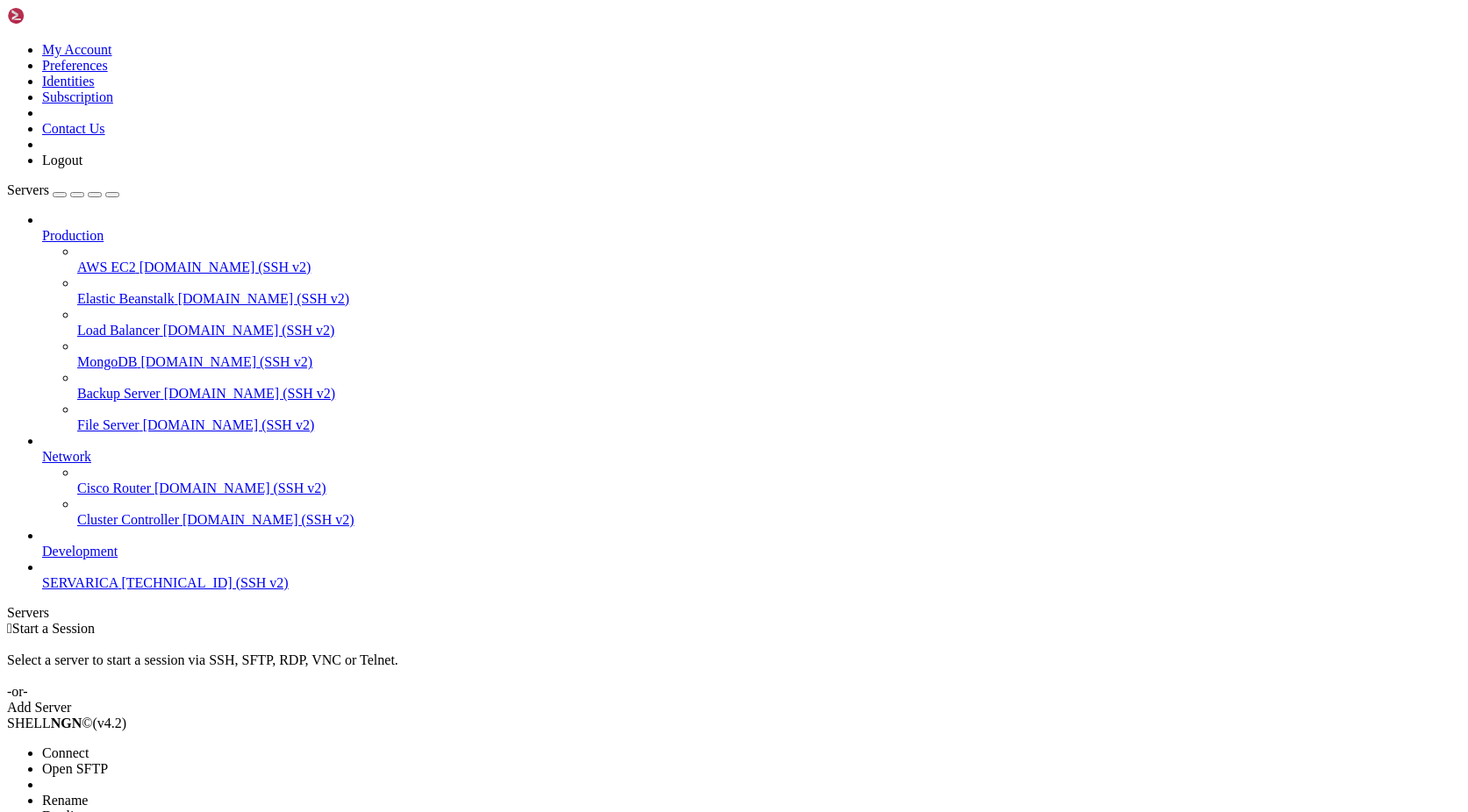
click at [108, 762] on span "Open SFTP" at bounding box center [75, 769] width 66 height 15
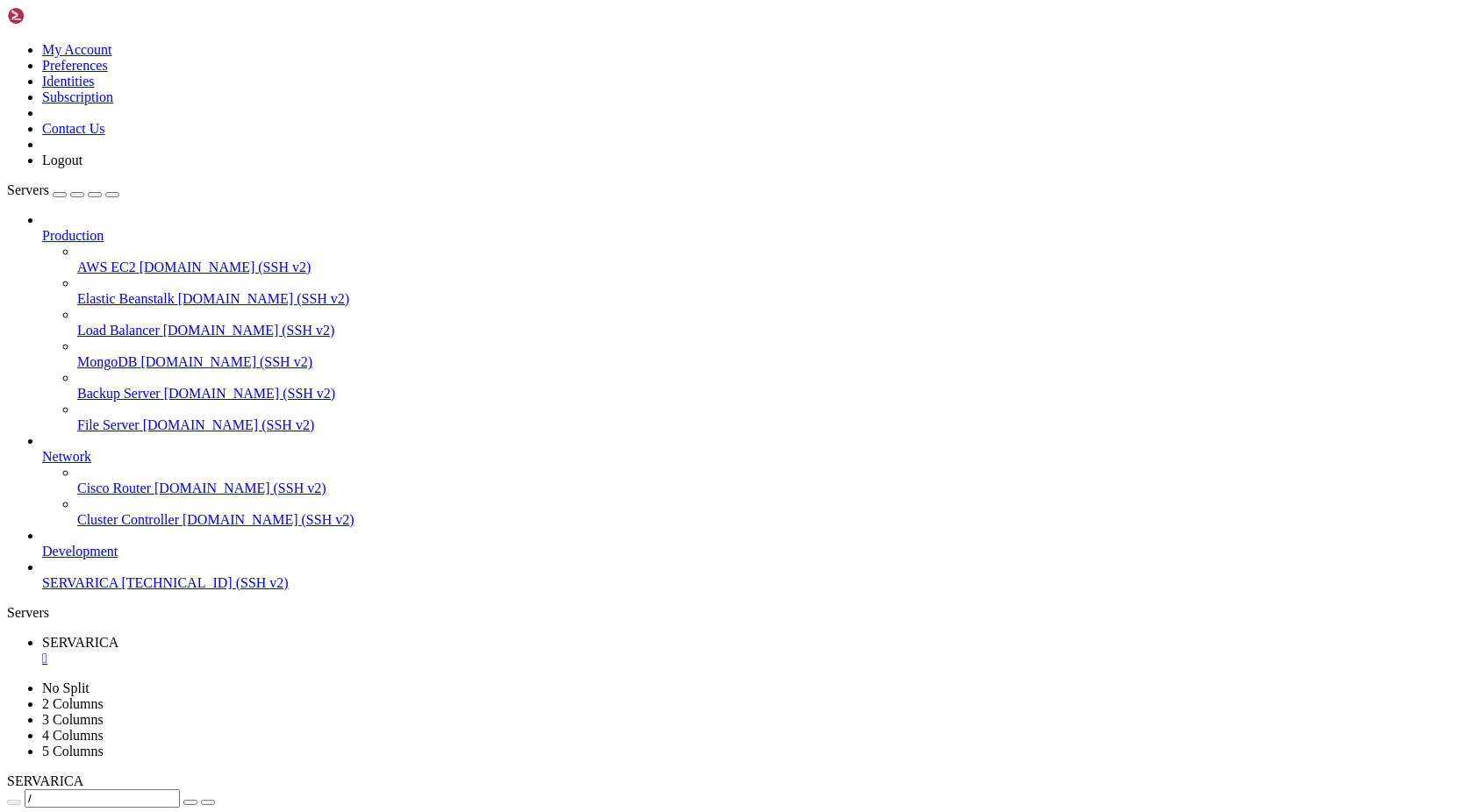
type input "/root"
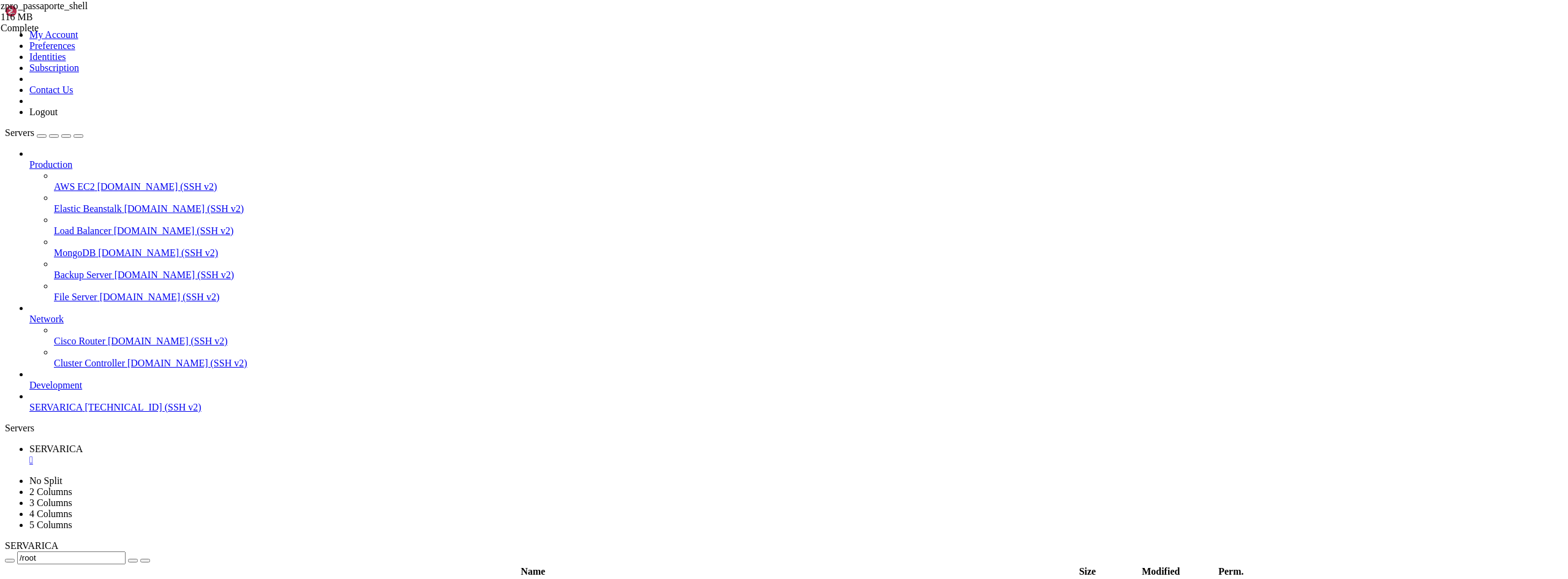
click at [231, 454] on div "" at bounding box center [796, 460] width 1534 height 11
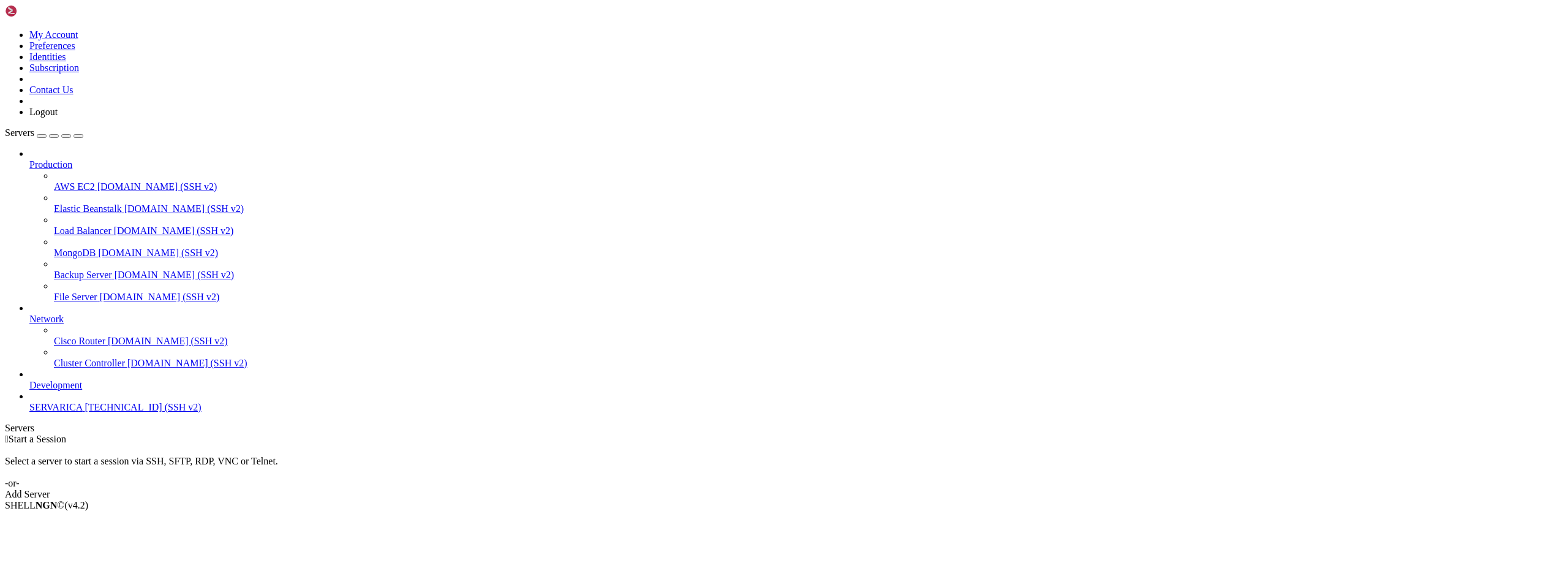
click at [84, 413] on span "[TECHNICAL_ID] (SSH v2)" at bounding box center [142, 407] width 116 height 10
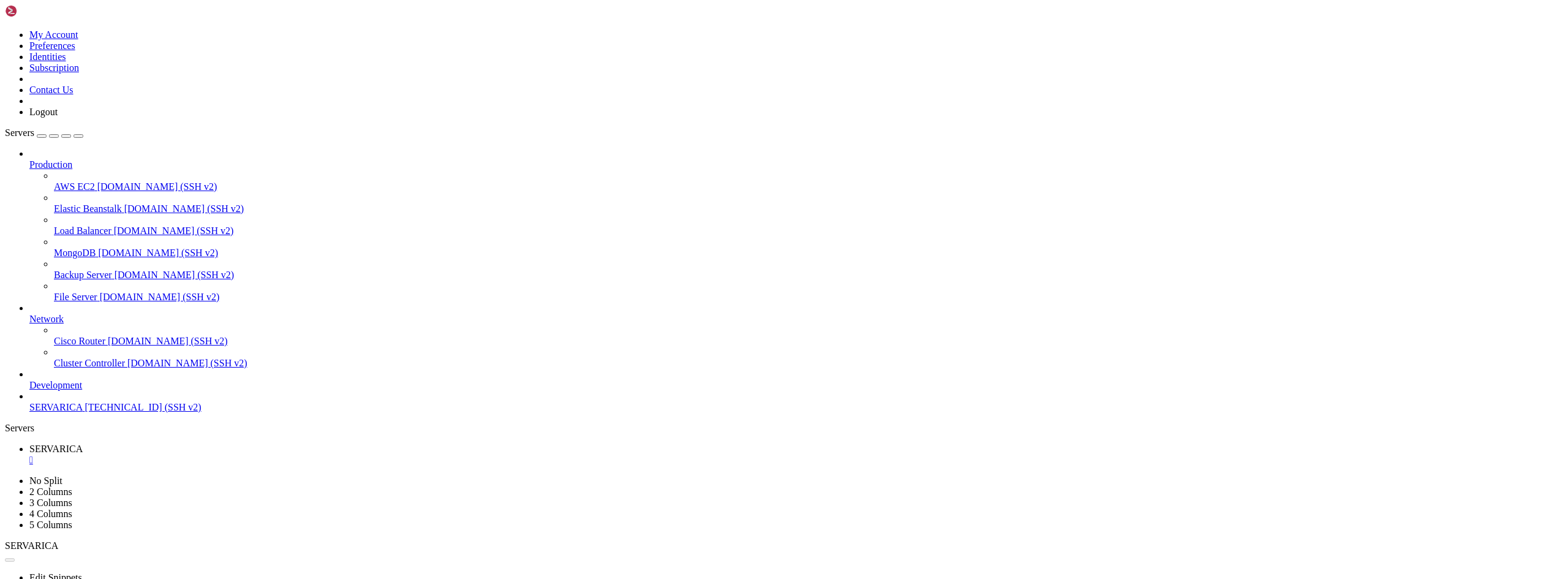
scroll to position [0, 0]
drag, startPoint x: 242, startPoint y: 1016, endPoint x: 279, endPoint y: 1000, distance: 40.3
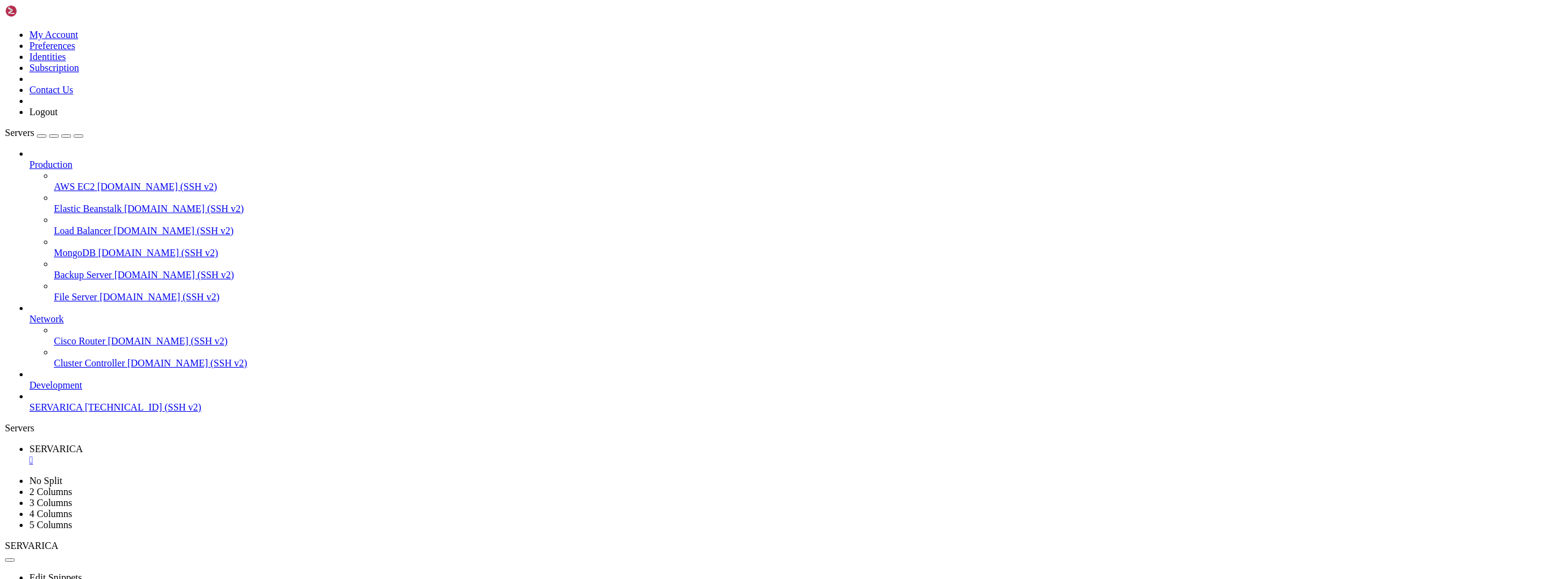
drag, startPoint x: 196, startPoint y: 962, endPoint x: 178, endPoint y: 1014, distance: 55.0
drag, startPoint x: 197, startPoint y: 974, endPoint x: 194, endPoint y: 1014, distance: 40.1
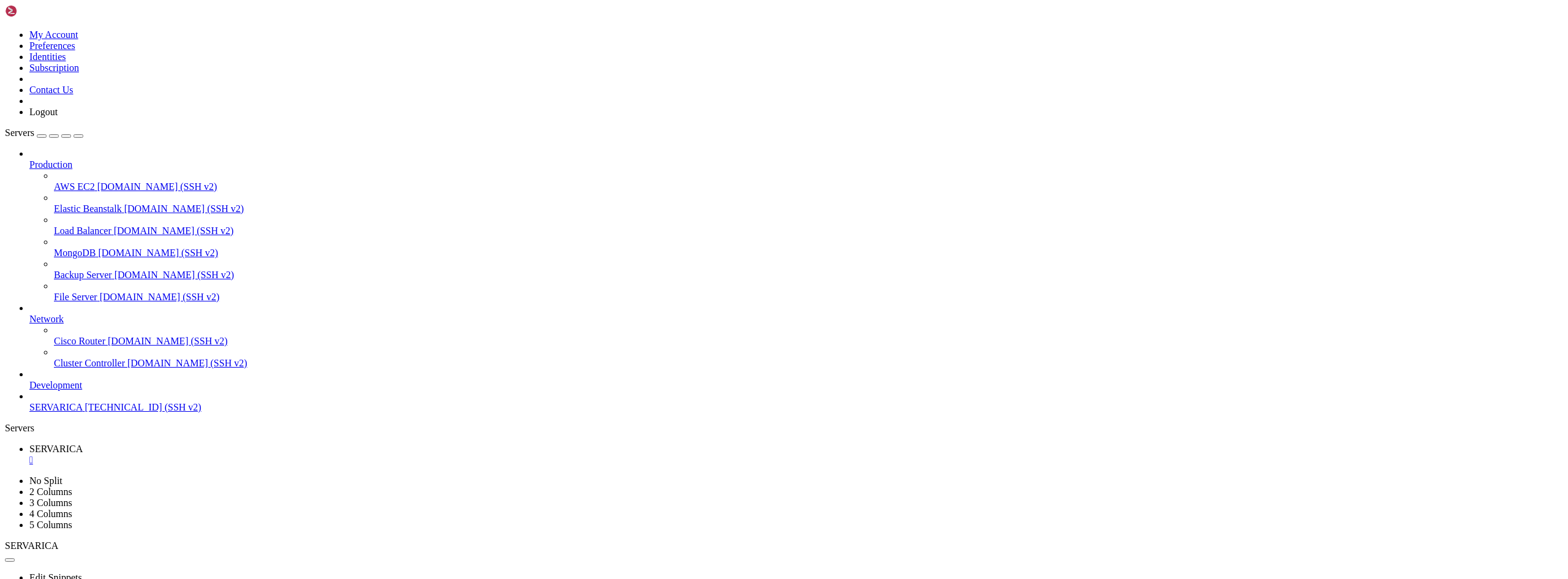
drag, startPoint x: 520, startPoint y: 1153, endPoint x: 27, endPoint y: 1153, distance: 493.0
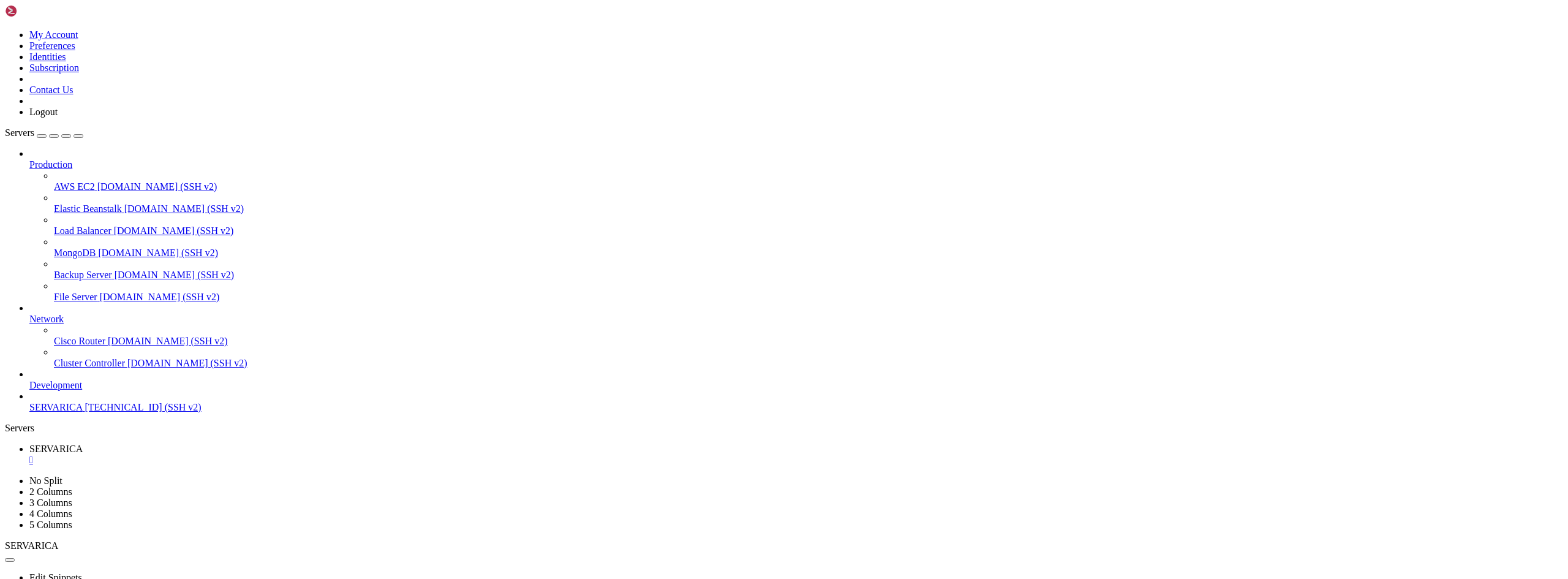
drag, startPoint x: 223, startPoint y: 1057, endPoint x: 14, endPoint y: 858, distance: 288.6
copy div "© COMUNIDADE ZDG - comunidadezdg.com.br 💻 Instalação concluída com Sucesso... S…"
